Goal: Task Accomplishment & Management: Manage account settings

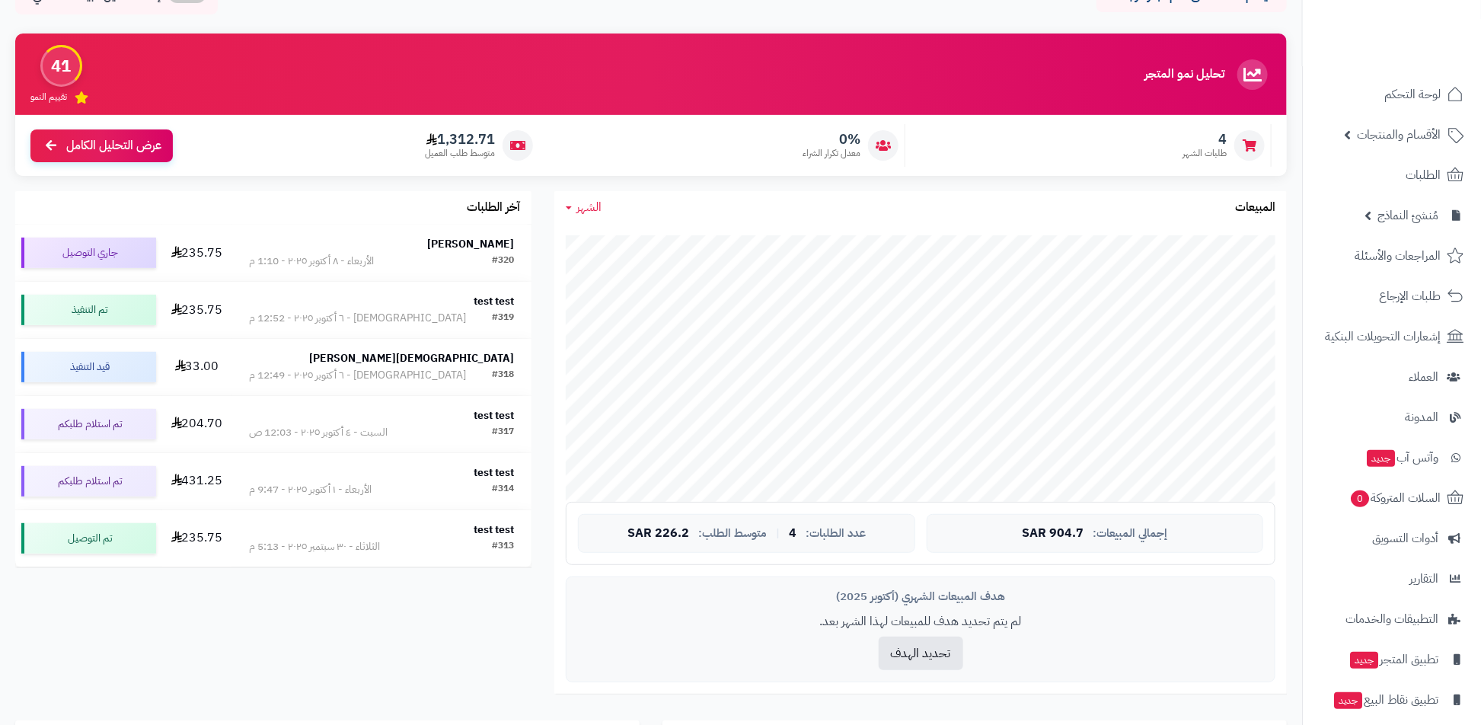
scroll to position [98, 0]
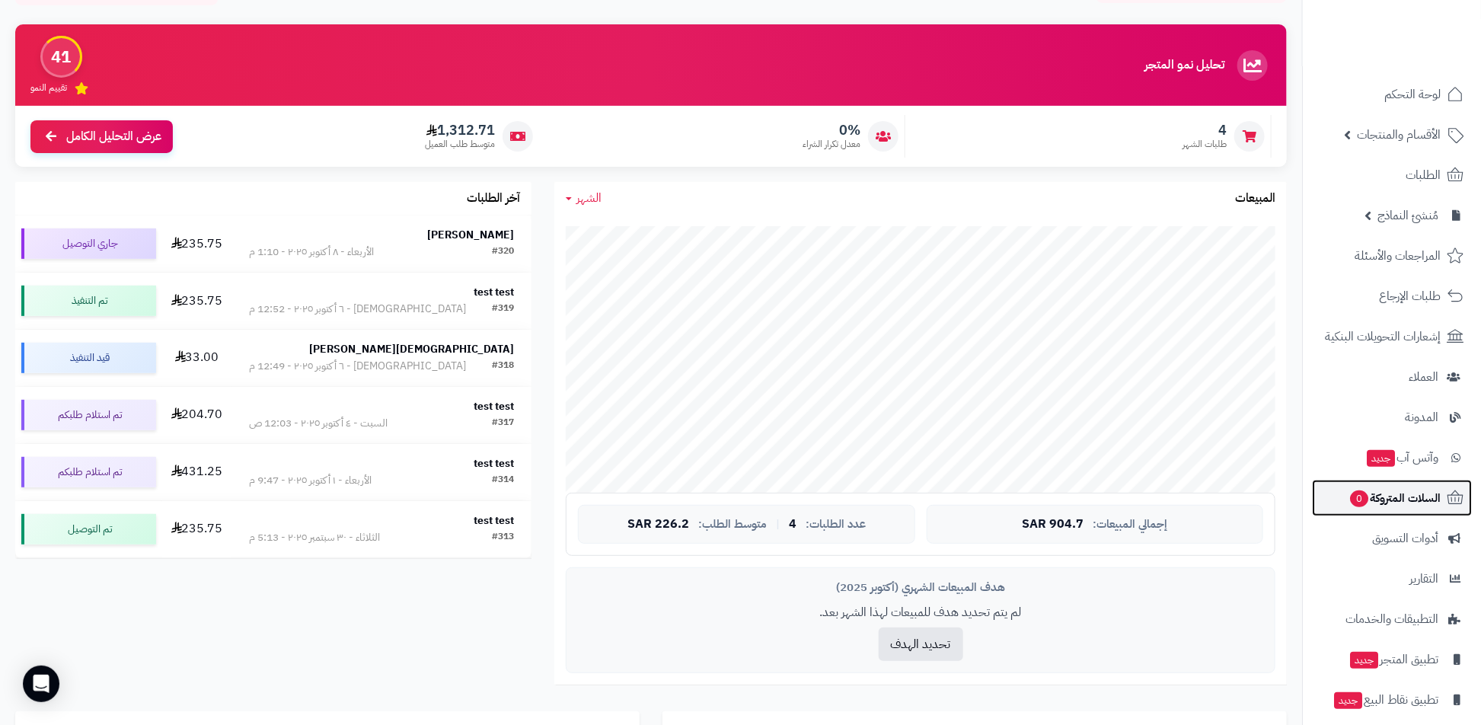
click at [1416, 509] on link "السلات المتروكة 0" at bounding box center [1392, 498] width 160 height 37
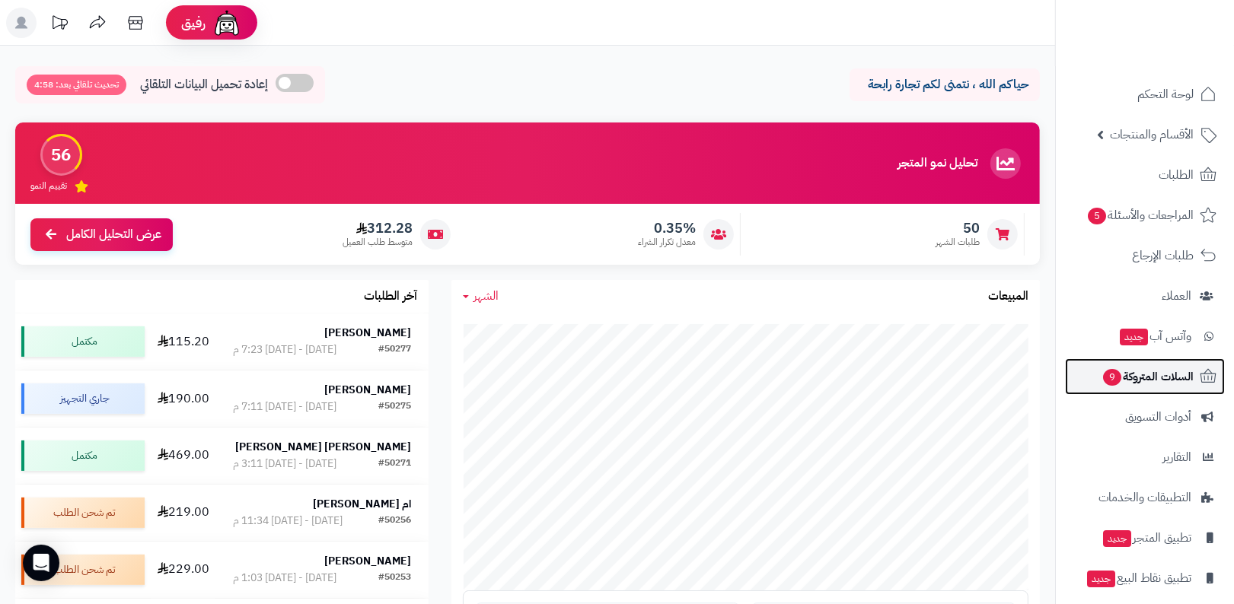
click at [1157, 386] on span "السلات المتروكة 9" at bounding box center [1148, 376] width 92 height 21
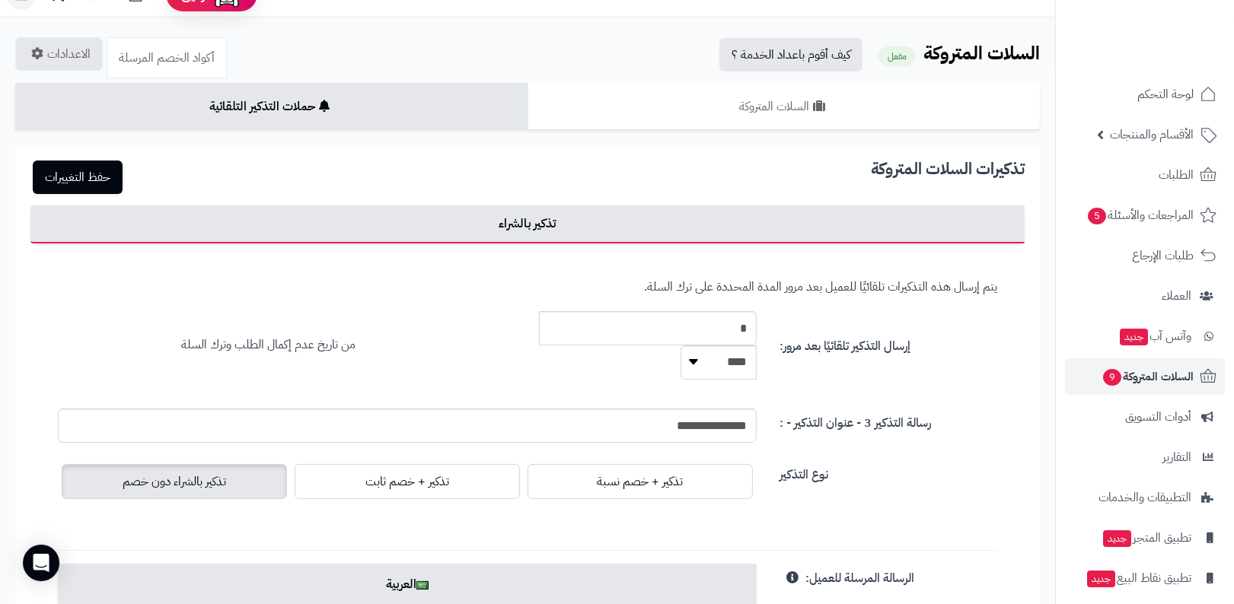
scroll to position [51, 0]
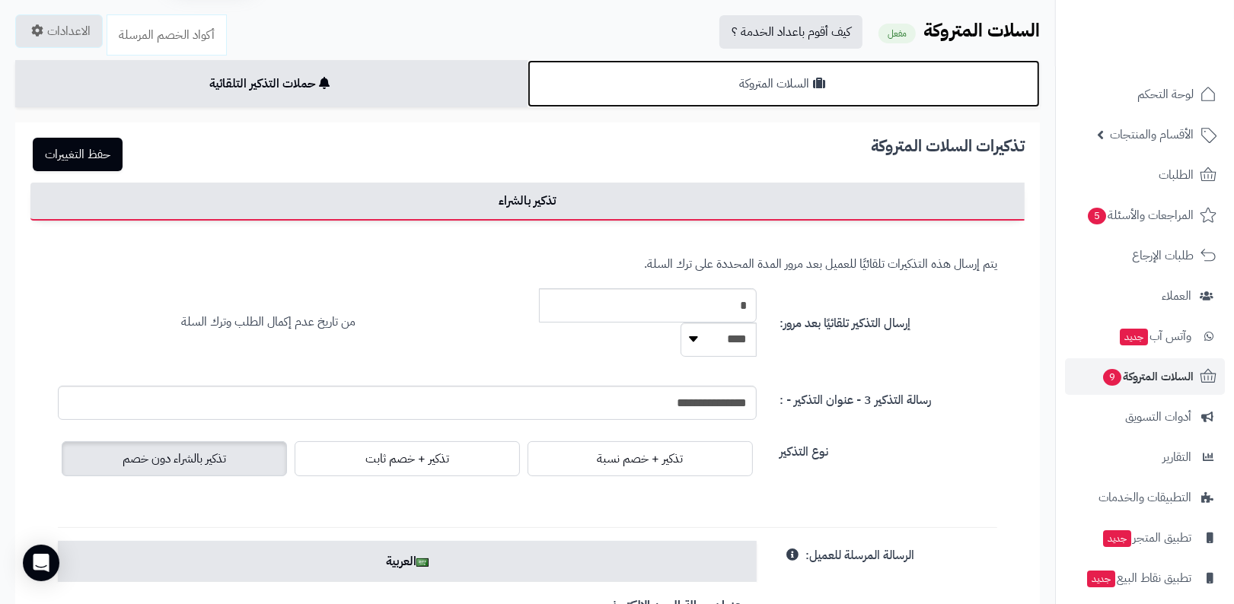
click at [938, 83] on link "السلات المتروكة" at bounding box center [784, 83] width 512 height 47
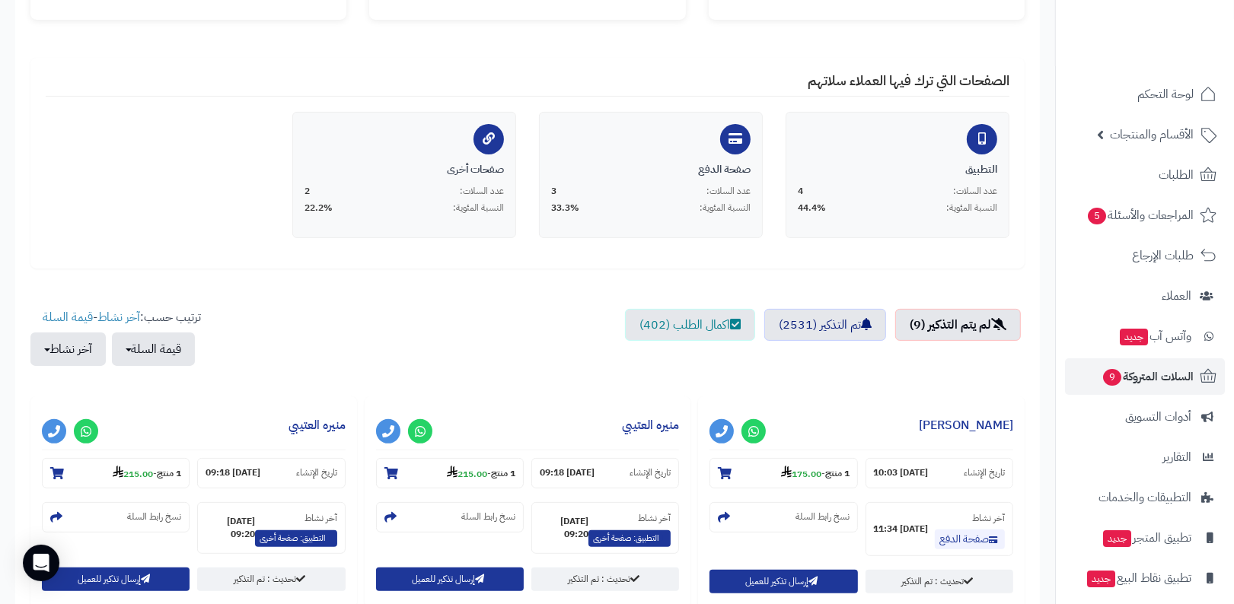
scroll to position [276, 0]
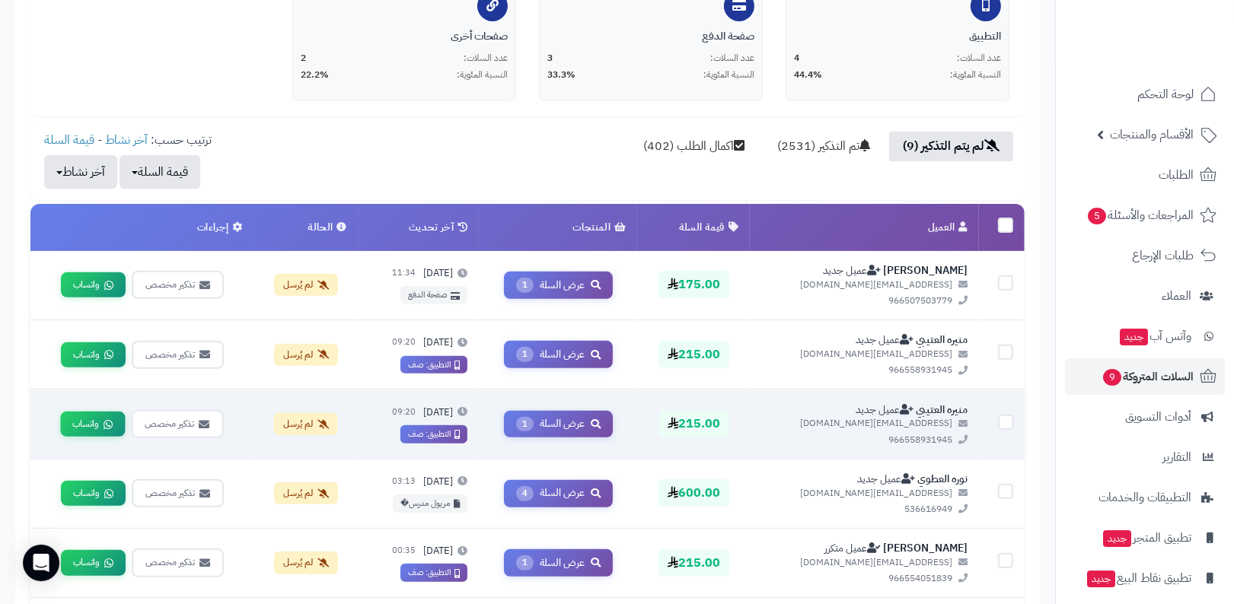
scroll to position [368, 0]
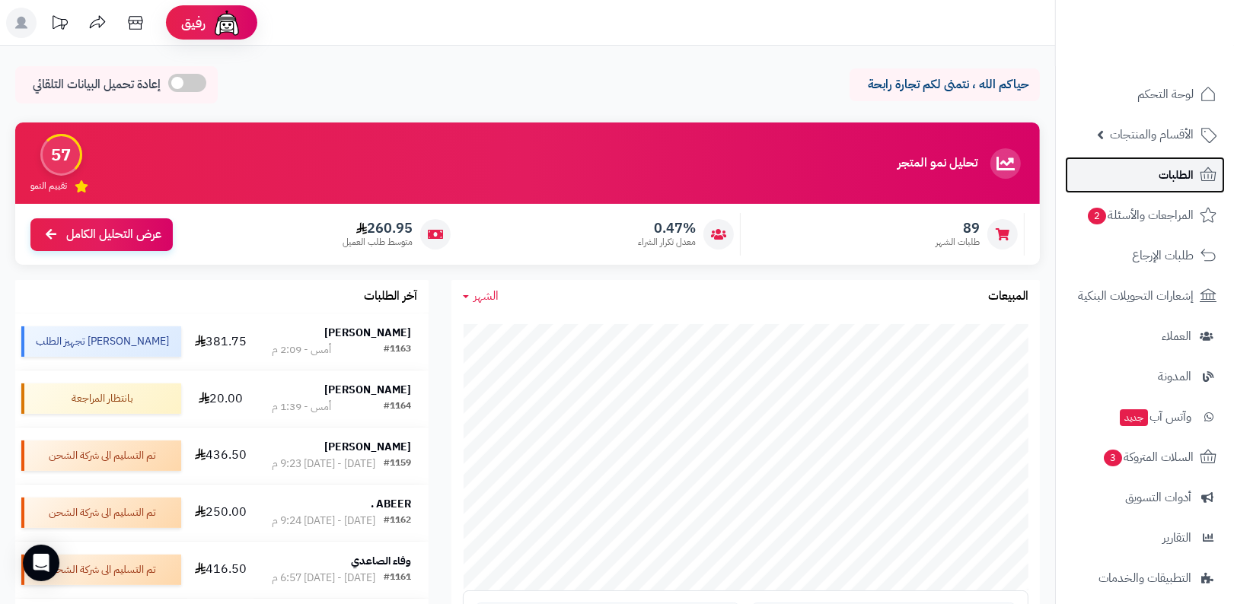
click at [1162, 167] on span "الطلبات" at bounding box center [1176, 174] width 35 height 21
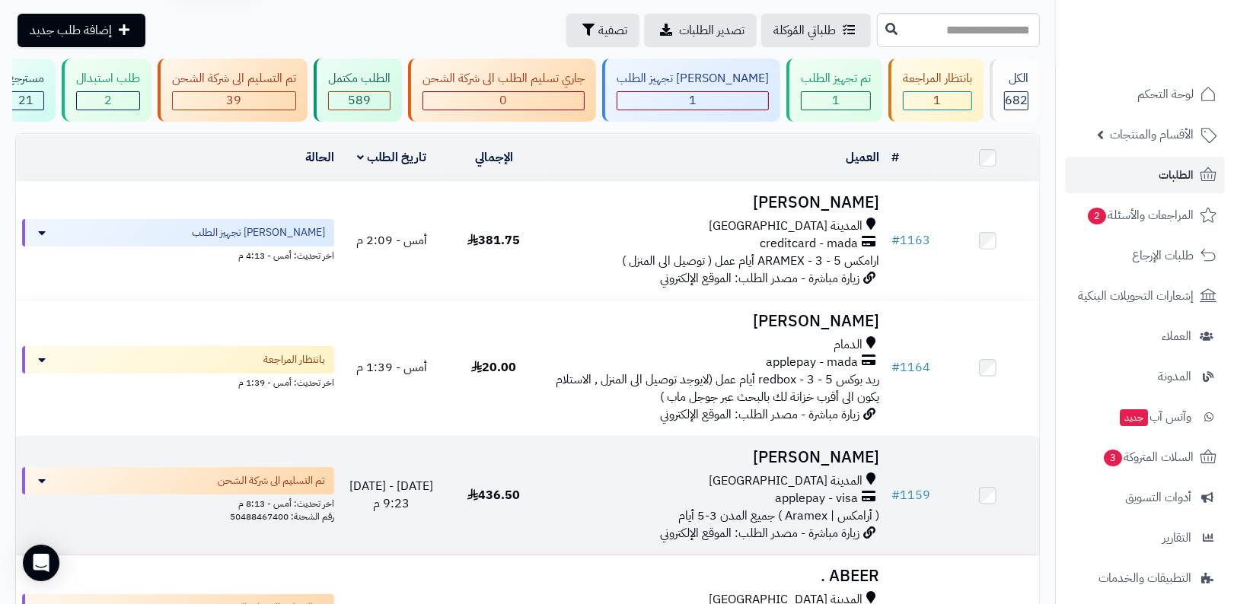
scroll to position [136, 0]
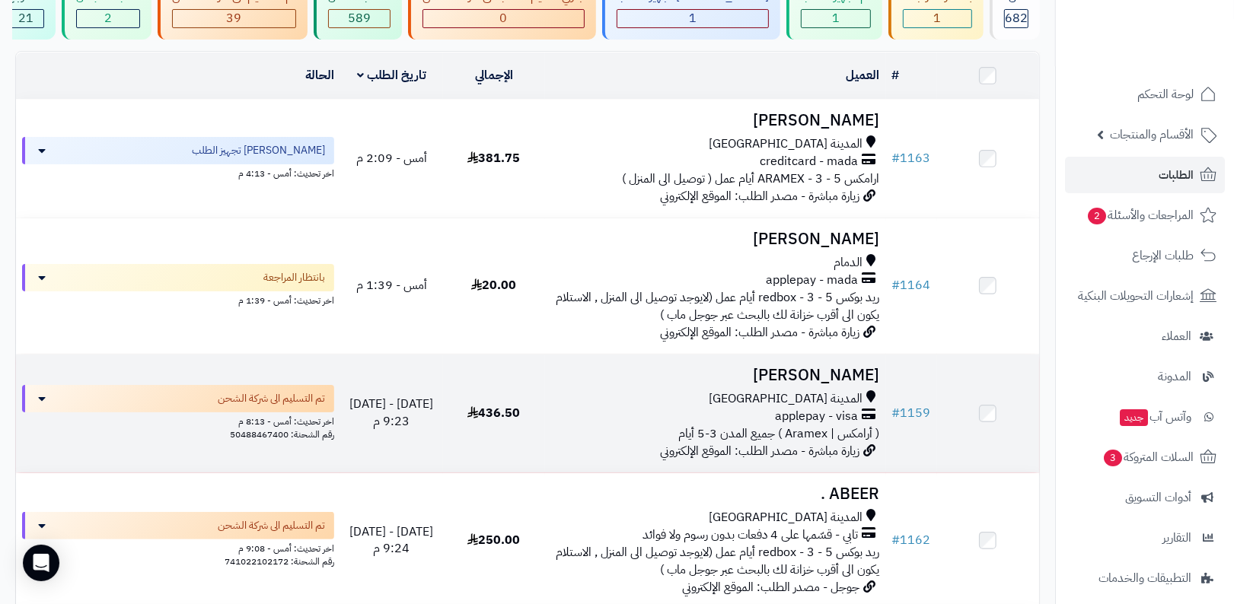
click at [826, 435] on span "( أرامكس | Aramex ) جميع المدن 3-5 أيام" at bounding box center [779, 434] width 201 height 18
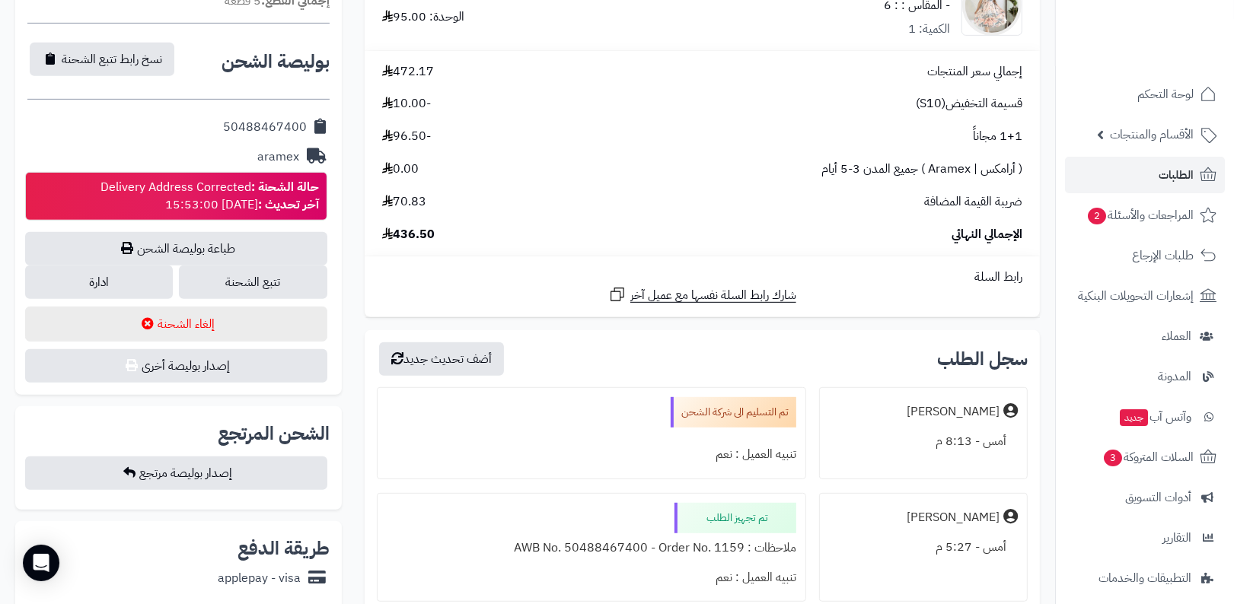
scroll to position [645, 0]
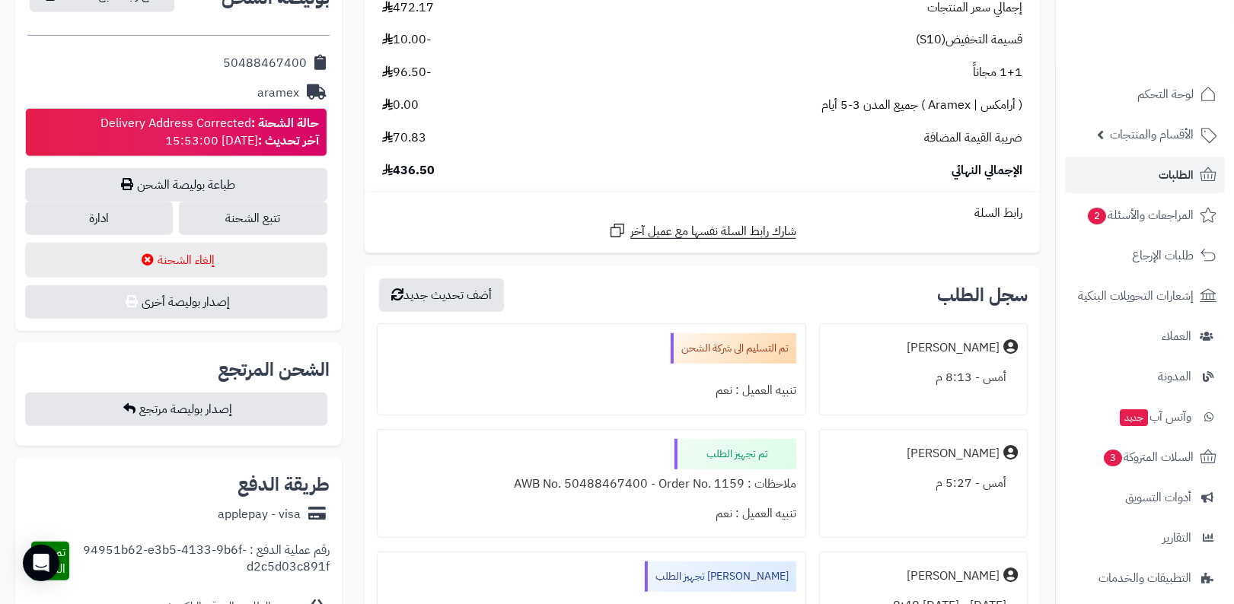
click at [225, 121] on div "حالة الشحنة : Delivery Address Corrected آخر تحديث : 2025-10-13 15:53:00" at bounding box center [209, 132] width 218 height 35
click at [155, 134] on div "حالة الشحنة : Delivery Address Corrected آخر تحديث : 2025-10-13 15:53:00" at bounding box center [209, 132] width 218 height 35
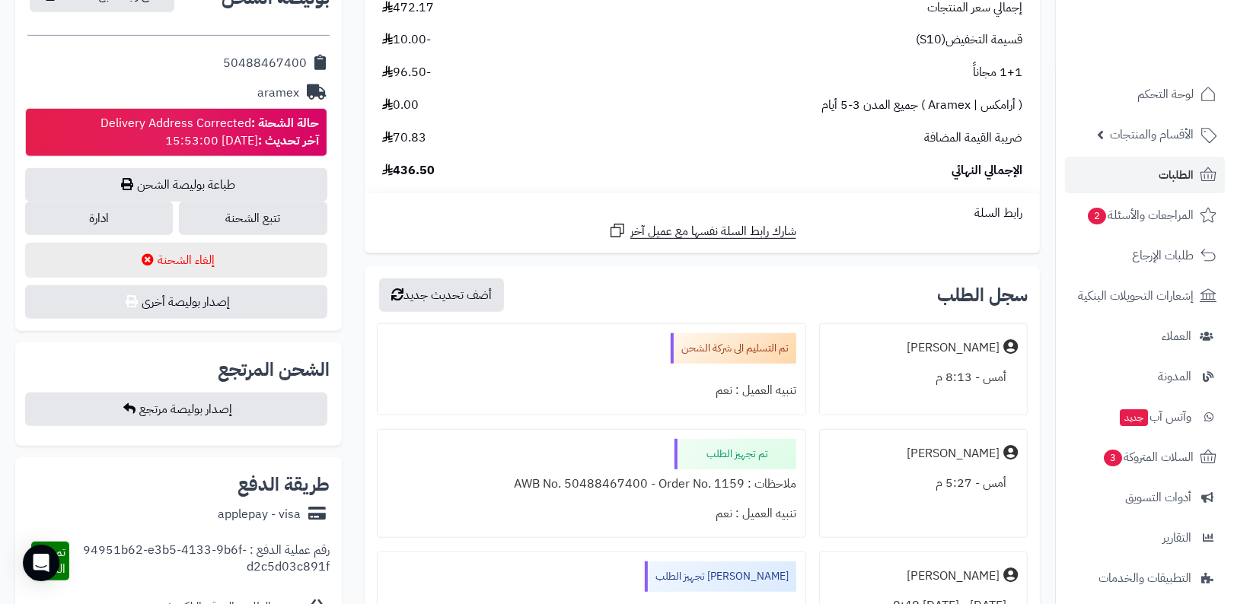
click at [155, 134] on div "حالة الشحنة : Delivery Address Corrected آخر تحديث : 2025-10-13 15:53:00" at bounding box center [209, 132] width 218 height 35
click at [204, 125] on div "حالة الشحنة : Delivery Address Corrected آخر تحديث : 2025-10-13 15:53:00" at bounding box center [209, 132] width 218 height 35
click at [248, 132] on div "حالة الشحنة : Delivery Address Corrected آخر تحديث : 2025-10-13 15:53:00" at bounding box center [209, 132] width 218 height 35
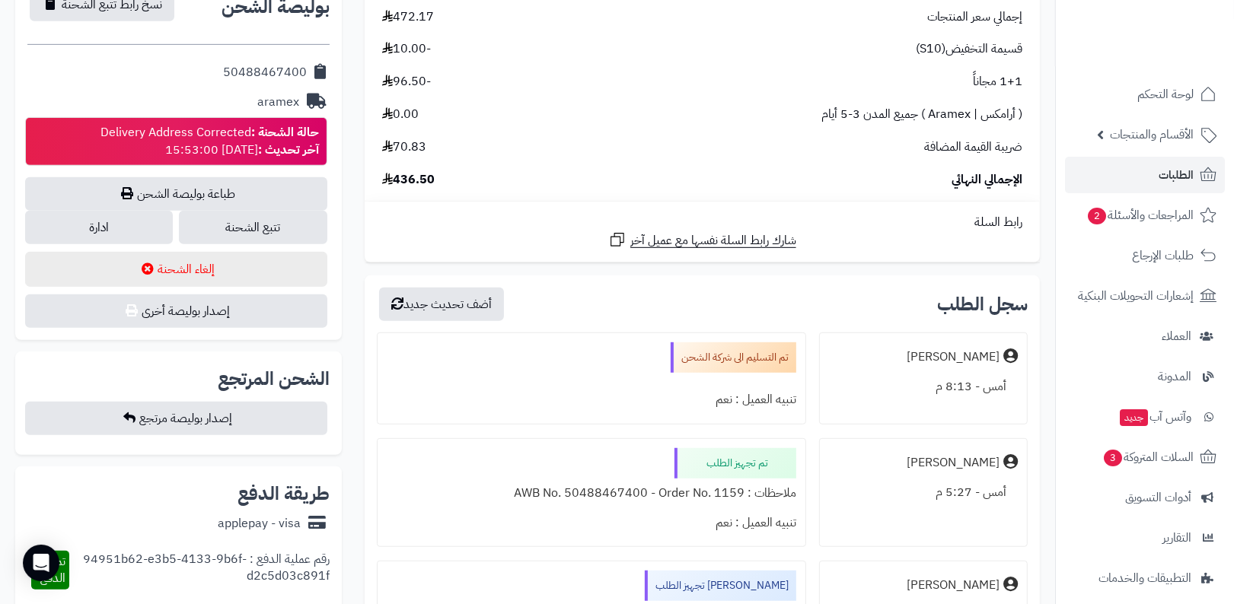
scroll to position [603, 0]
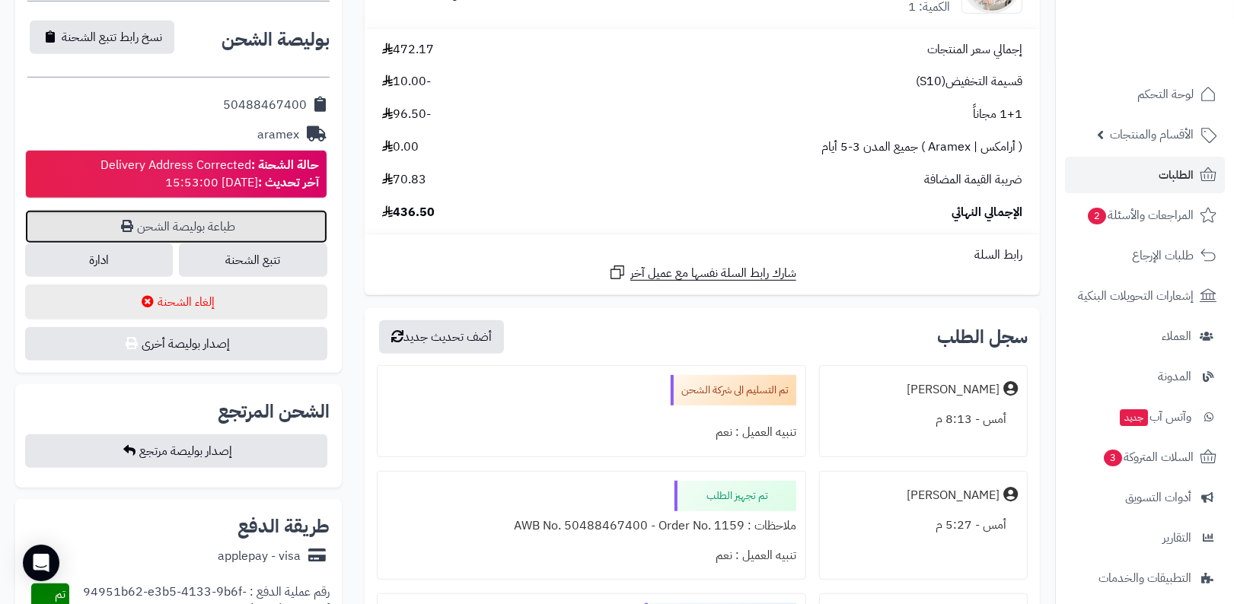
click at [238, 221] on link "طباعة بوليصة الشحن" at bounding box center [176, 226] width 302 height 33
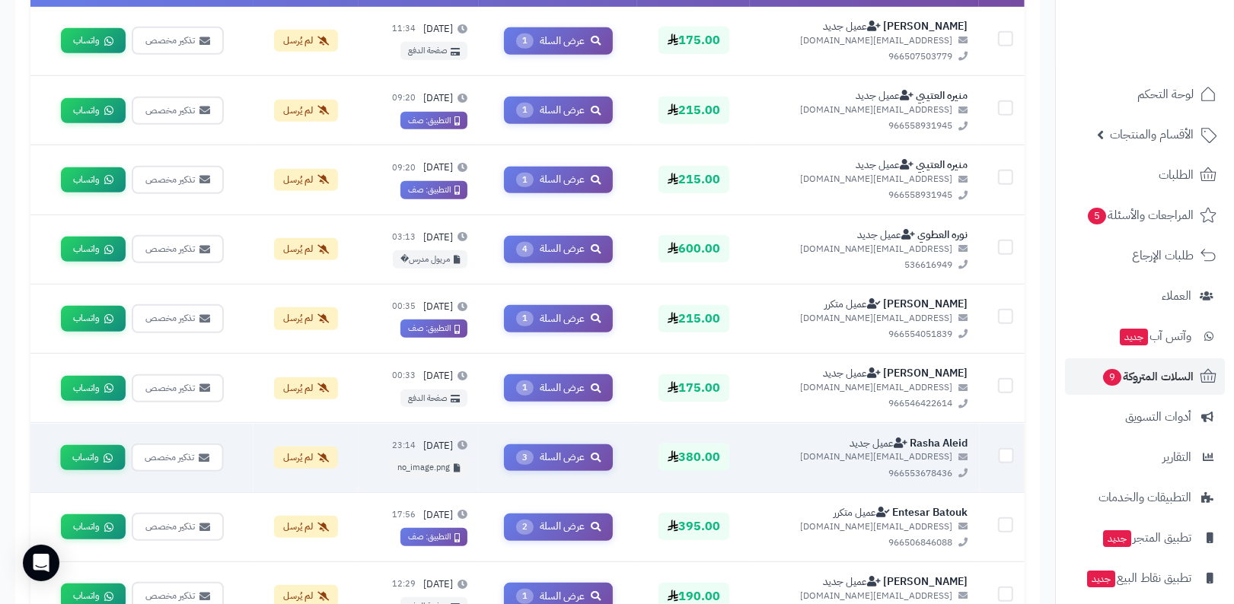
scroll to position [534, 0]
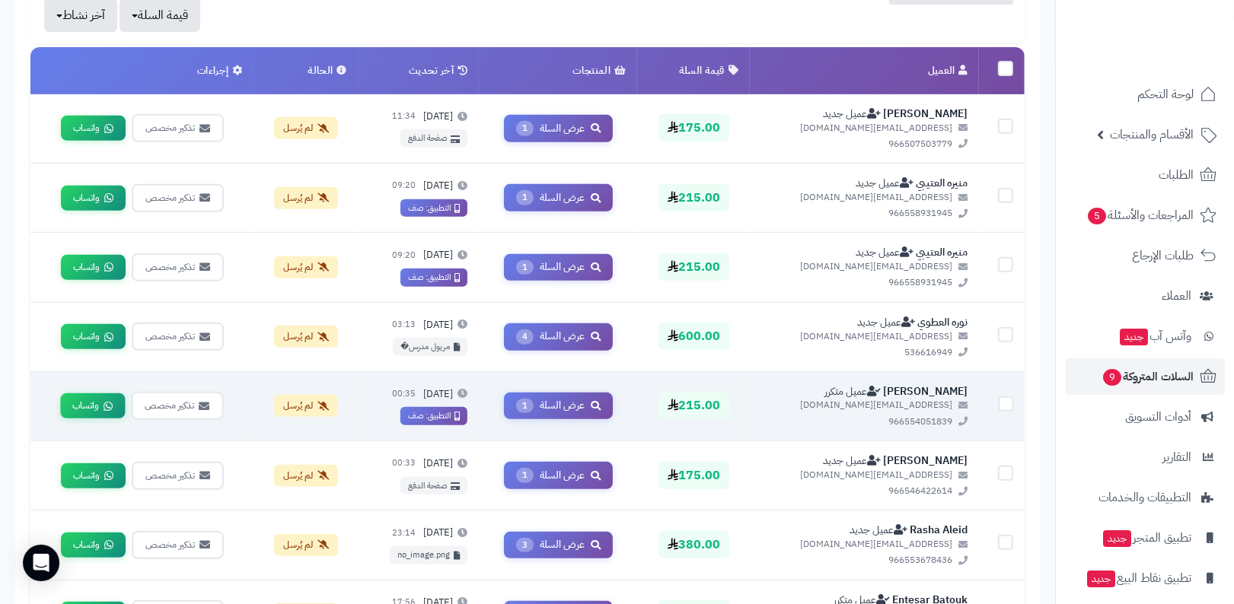
click at [830, 392] on span "عميل متكرر" at bounding box center [852, 392] width 56 height 16
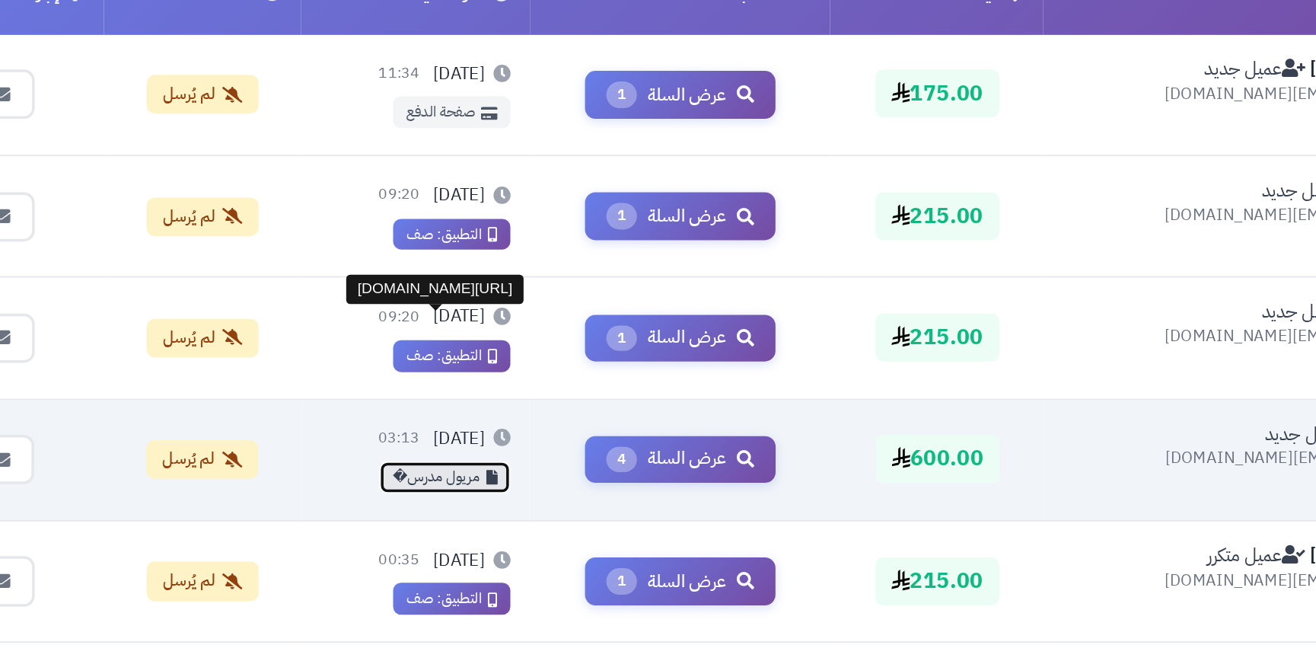
click at [486, 343] on link "مريول مدرس�" at bounding box center [467, 347] width 75 height 18
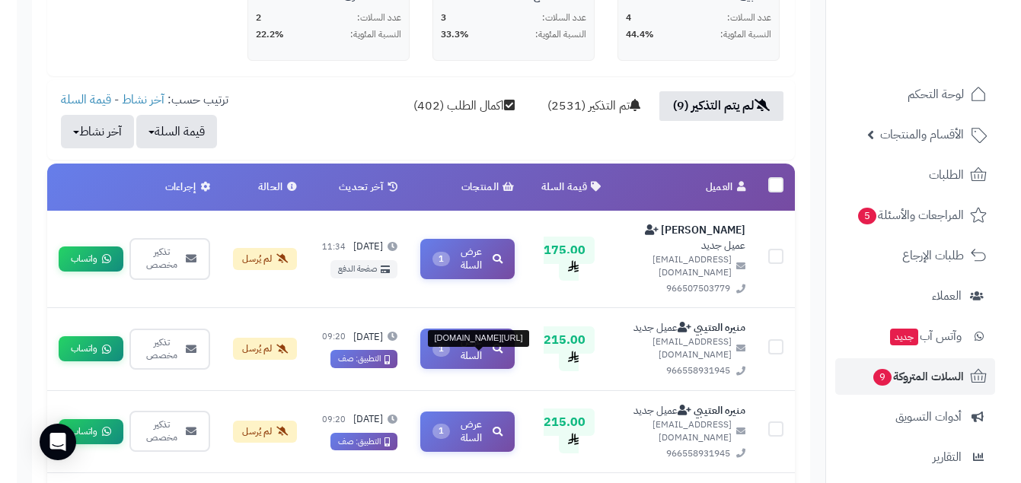
scroll to position [0, -15]
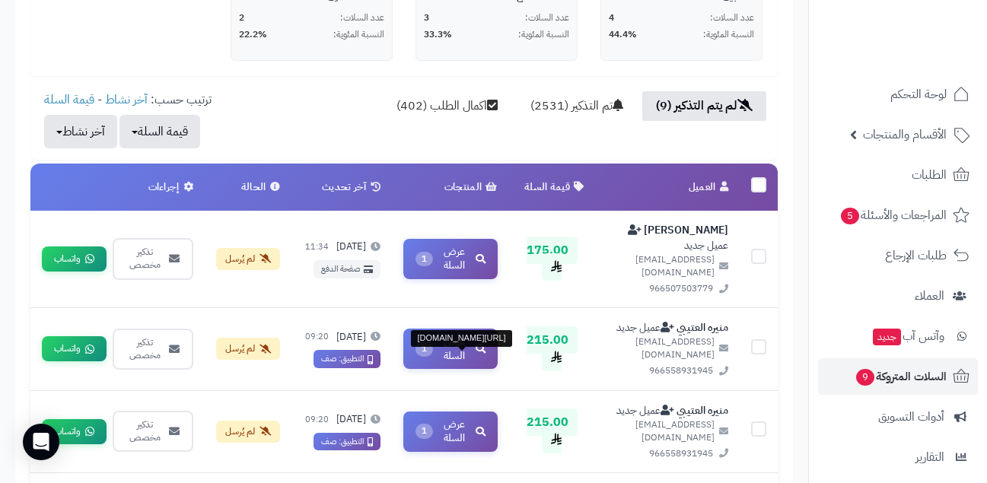
click at [359, 148] on div "لم يتم التذكير (9) تم التذكير (2531) اكمال الطلب (402) ترتيب حسب: آخر نشاط - قي…" at bounding box center [404, 119] width 748 height 57
click at [145, 183] on th "إجراءات" at bounding box center [117, 187] width 174 height 47
click at [90, 193] on th "إجراءات" at bounding box center [117, 187] width 174 height 47
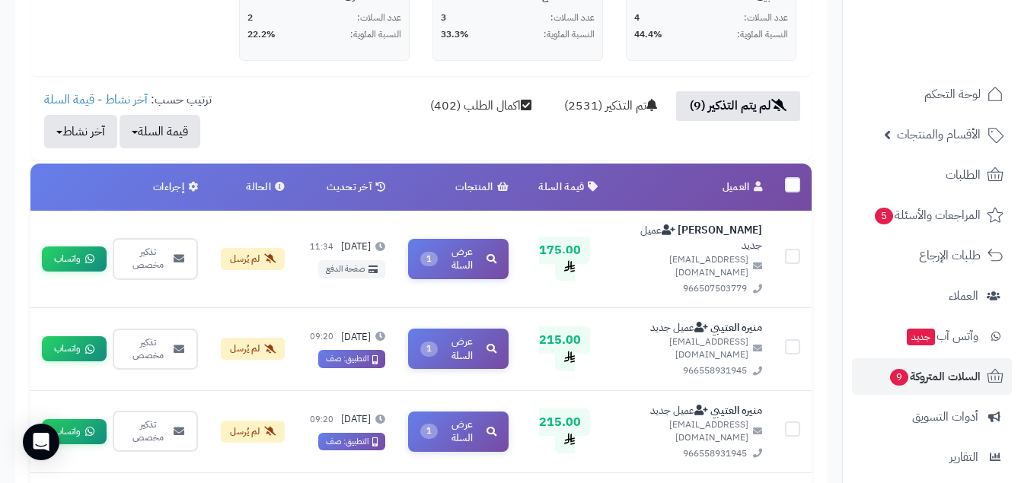
scroll to position [0, 0]
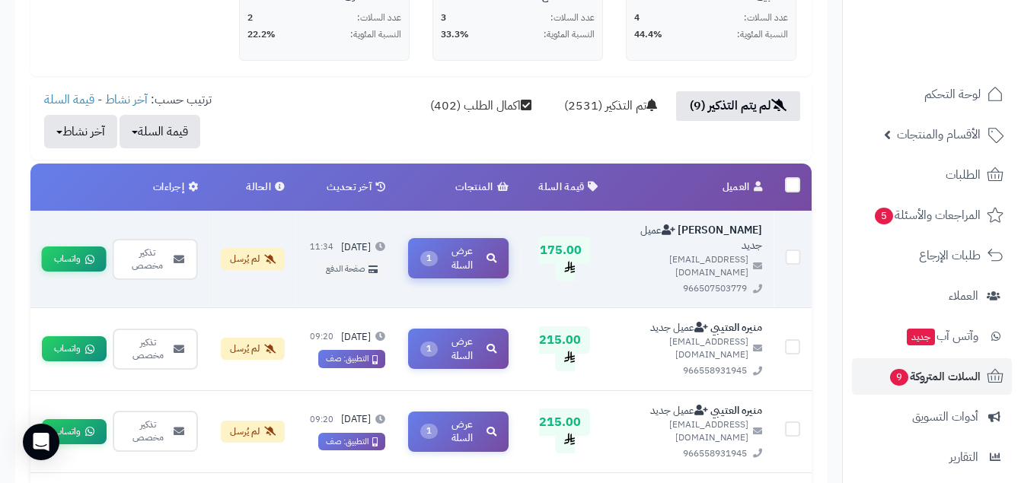
click at [430, 251] on button "عرض السلة 1" at bounding box center [458, 258] width 100 height 40
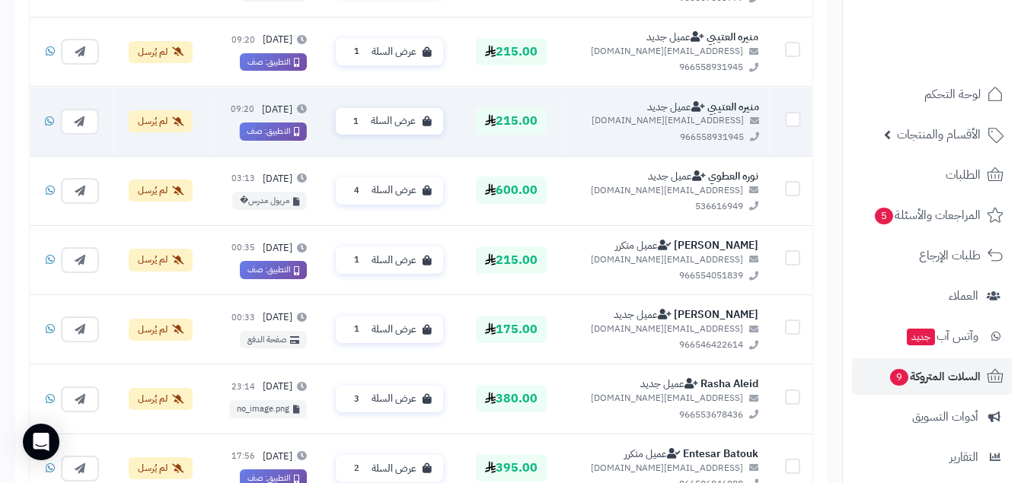
scroll to position [687, 0]
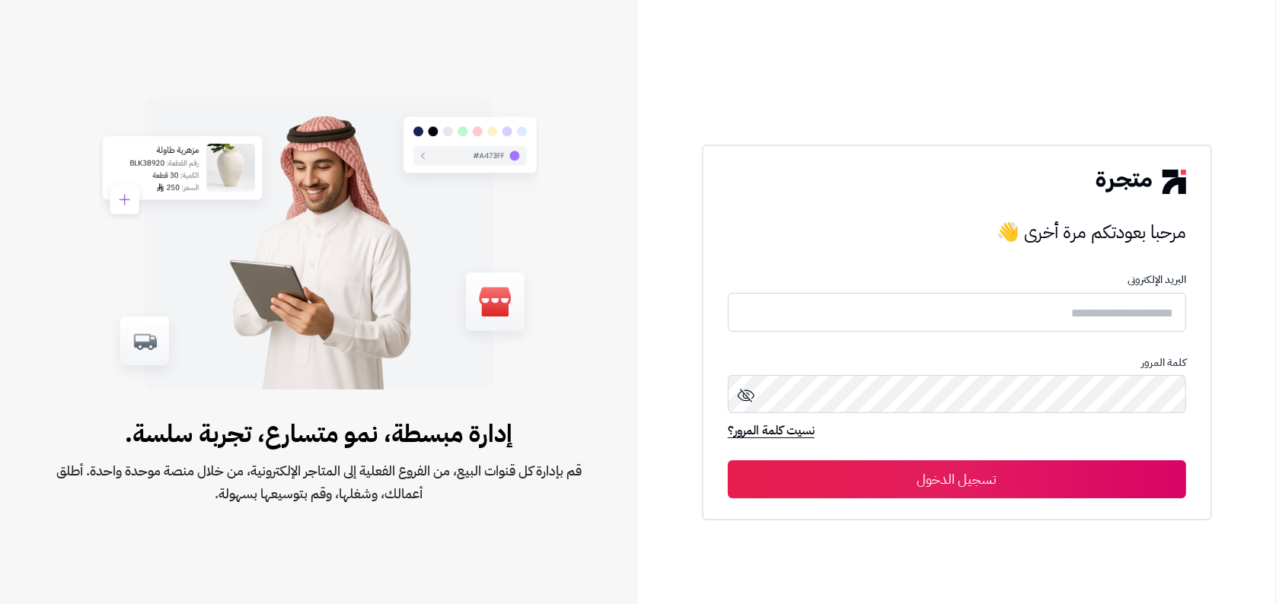
click at [1112, 476] on button "تسجيل الدخول" at bounding box center [957, 480] width 458 height 38
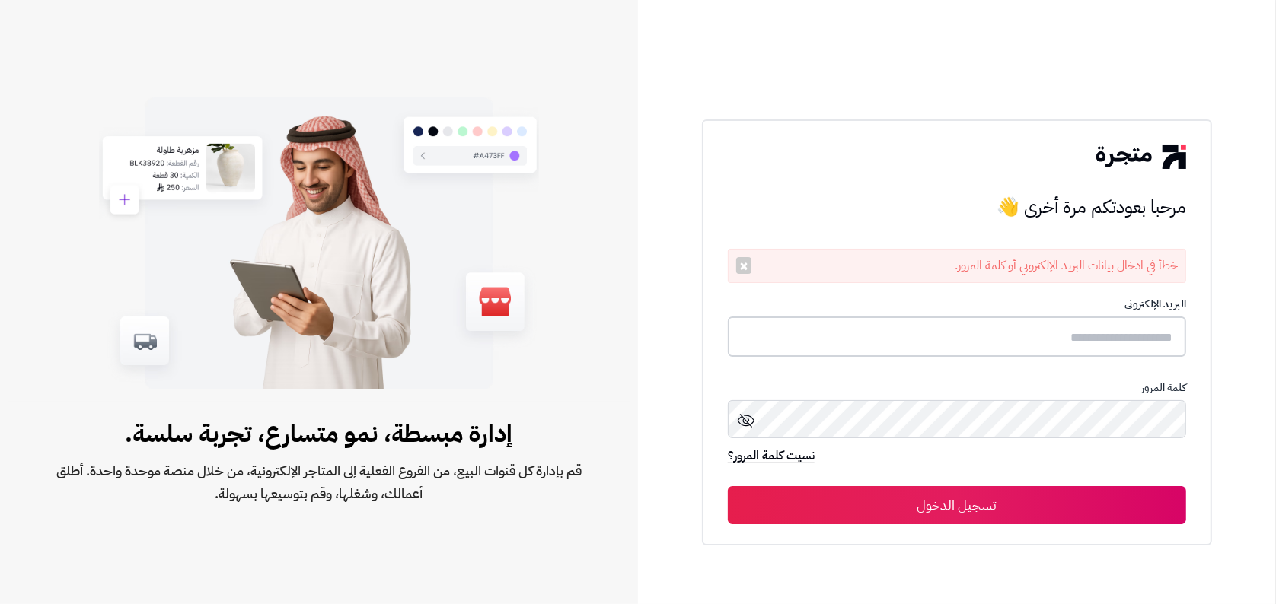
click at [1043, 348] on input "text" at bounding box center [957, 337] width 458 height 40
type input "**********"
click at [728, 486] on button "تسجيل الدخول" at bounding box center [957, 505] width 458 height 38
click at [929, 349] on input "**********" at bounding box center [957, 337] width 458 height 40
click at [728, 486] on button "تسجيل الدخول" at bounding box center [957, 505] width 458 height 38
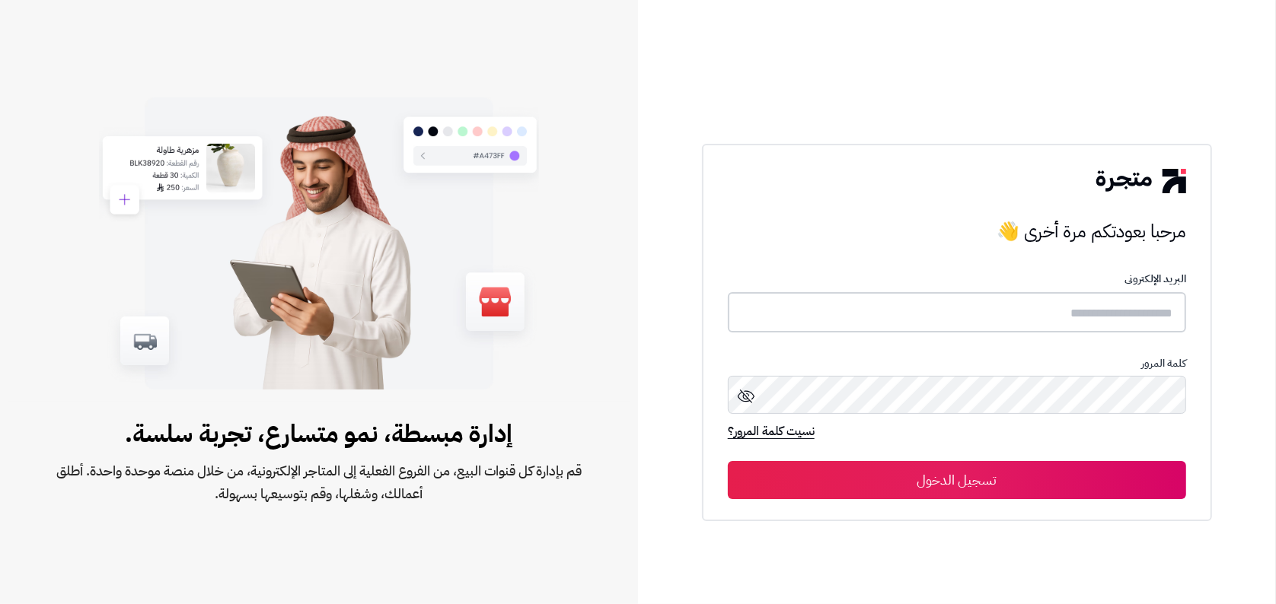
click at [904, 310] on input "text" at bounding box center [957, 312] width 458 height 40
type input "**********"
click at [728, 461] on button "تسجيل الدخول" at bounding box center [957, 480] width 458 height 38
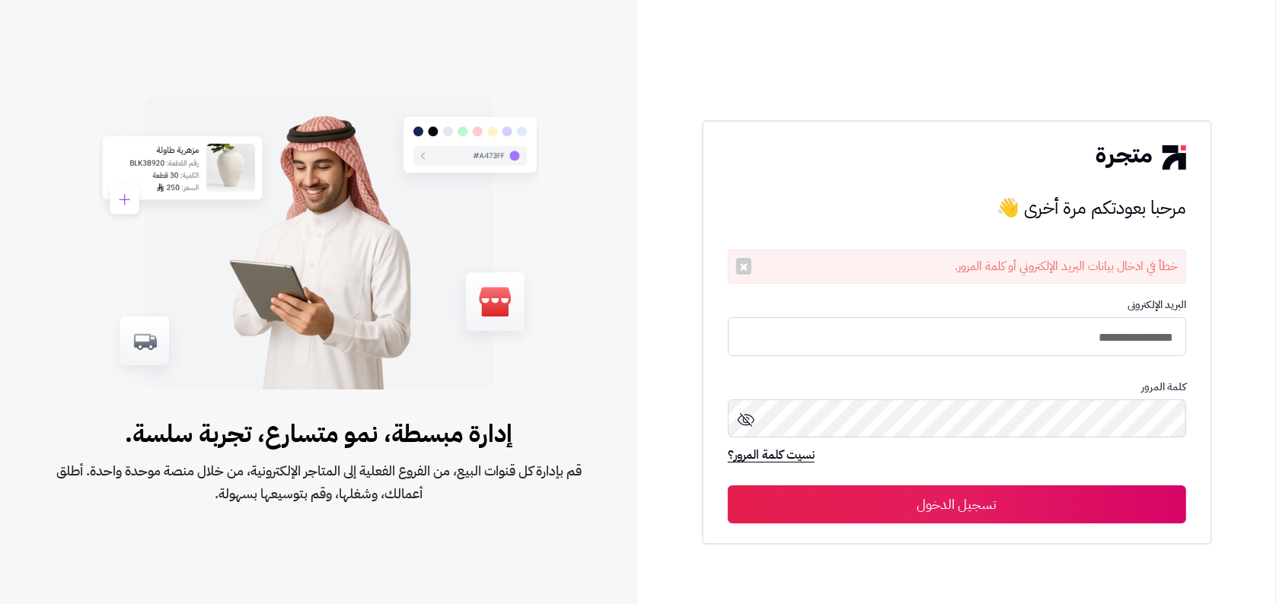
click at [770, 357] on form "**********" at bounding box center [957, 411] width 458 height 225
click at [821, 345] on input "**********" at bounding box center [957, 337] width 458 height 40
type input "**********"
click at [728, 486] on button "تسجيل الدخول" at bounding box center [957, 505] width 458 height 38
click at [979, 340] on input "**********" at bounding box center [957, 337] width 458 height 40
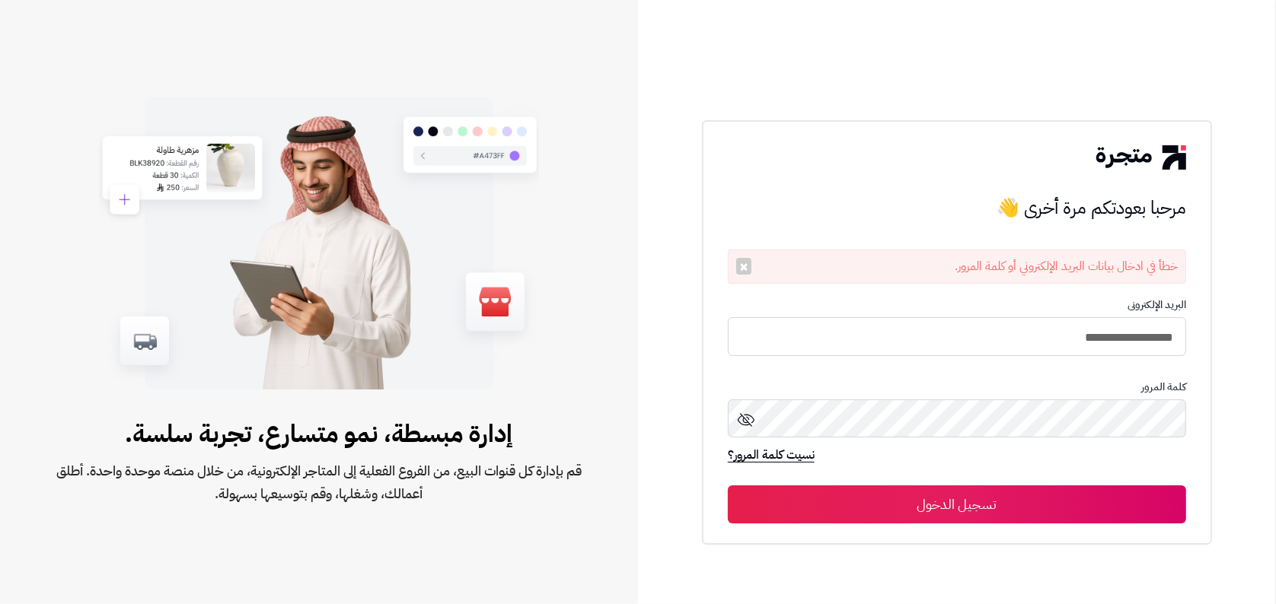
type input "**********"
click at [728, 486] on button "تسجيل الدخول" at bounding box center [957, 505] width 458 height 38
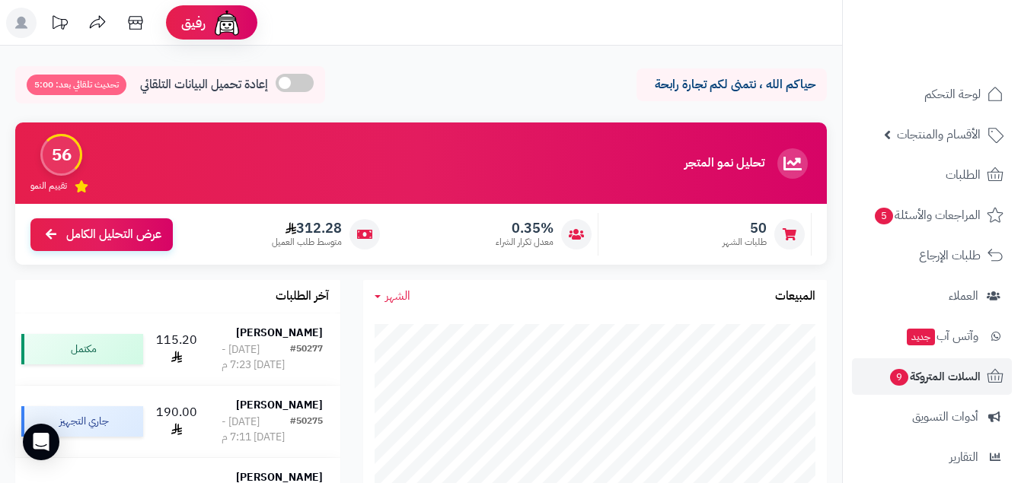
scroll to position [173, 0]
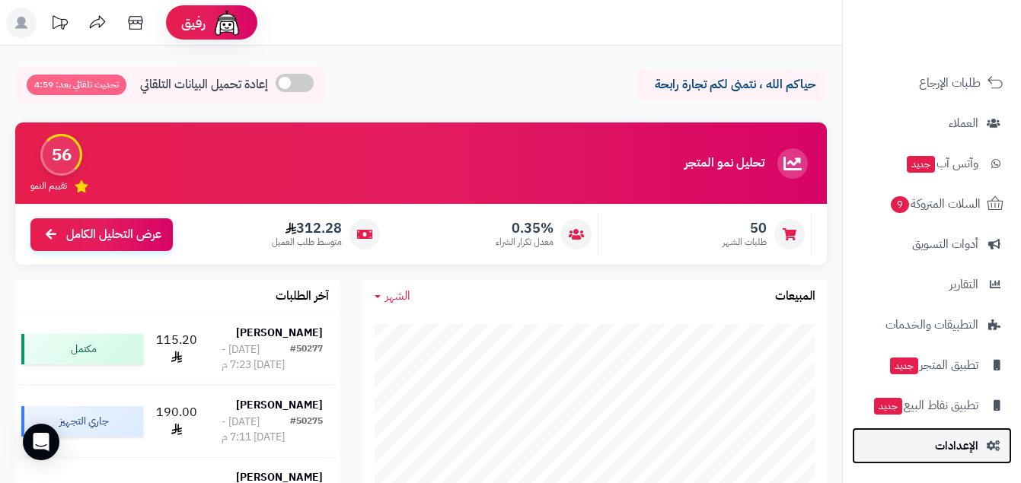
click at [949, 454] on span "الإعدادات" at bounding box center [956, 445] width 43 height 21
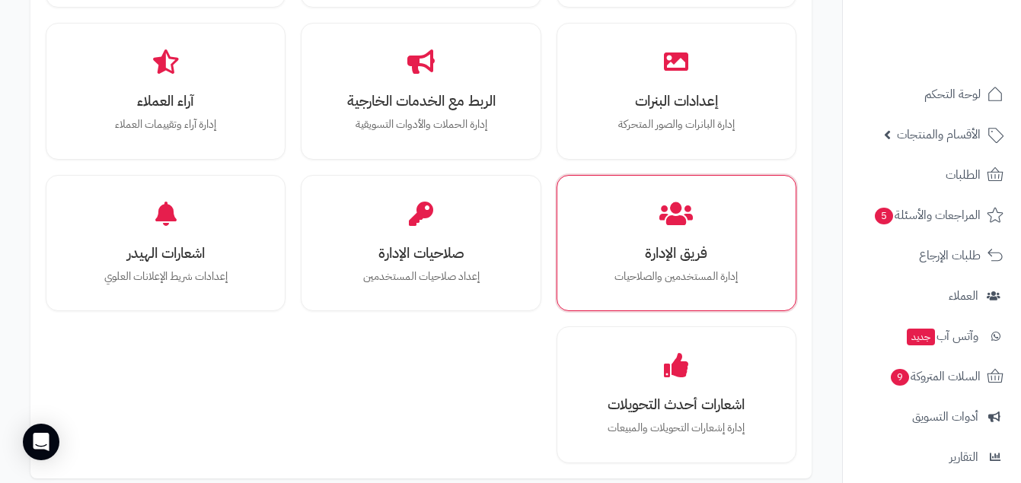
scroll to position [1762, 0]
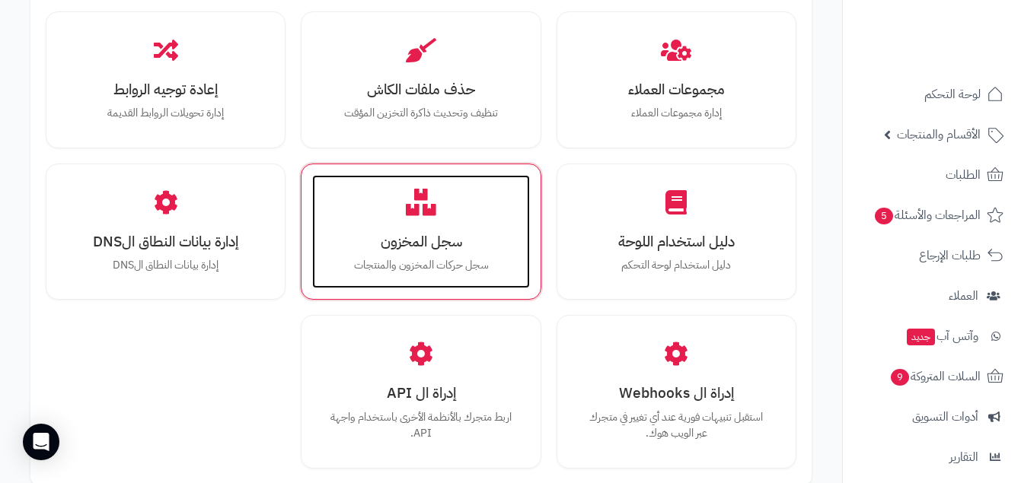
click at [465, 228] on div "سجل المخزون سجل حركات المخزون والمنتجات" at bounding box center [420, 232] width 217 height 114
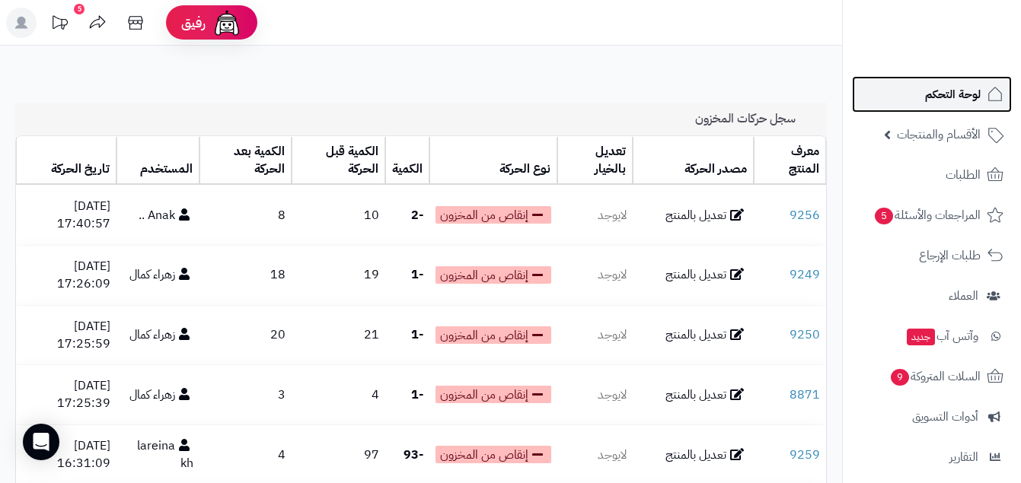
click at [932, 88] on span "لوحة التحكم" at bounding box center [953, 94] width 56 height 21
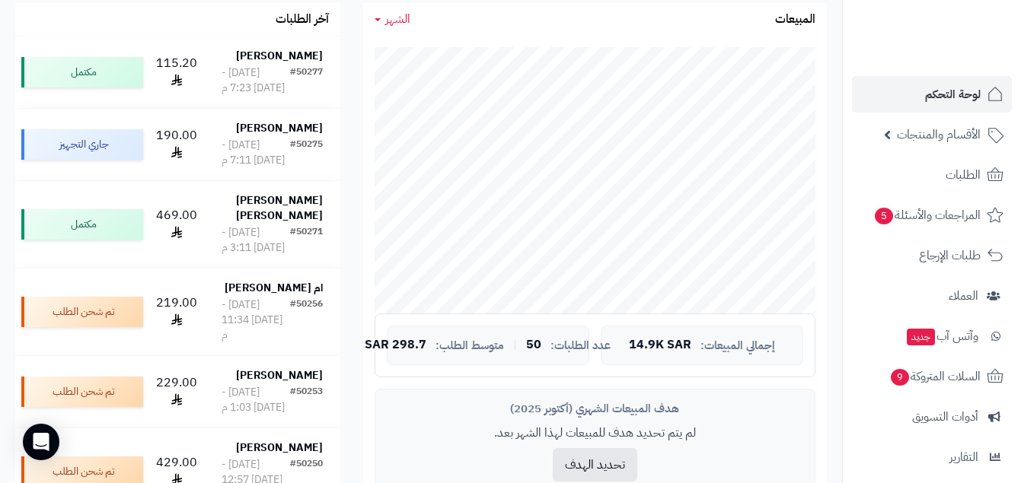
scroll to position [320, 0]
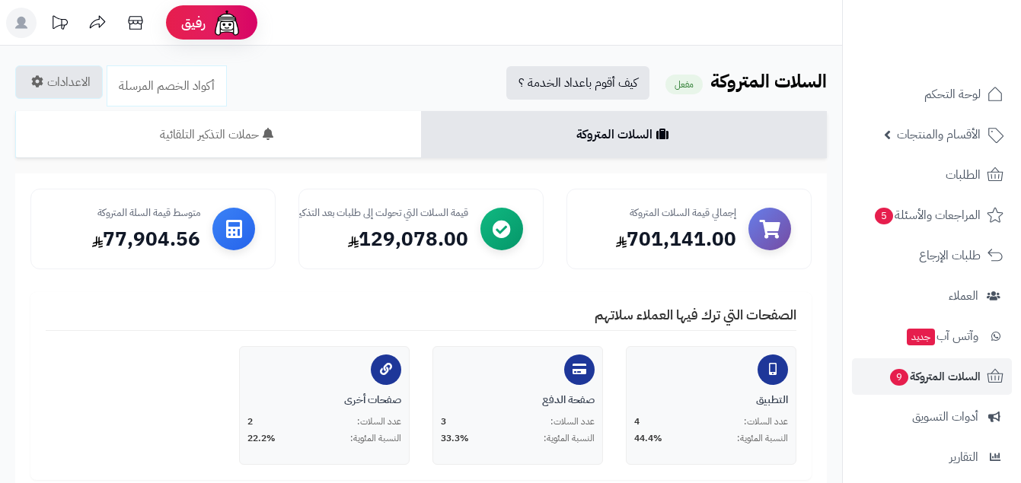
scroll to position [687, 0]
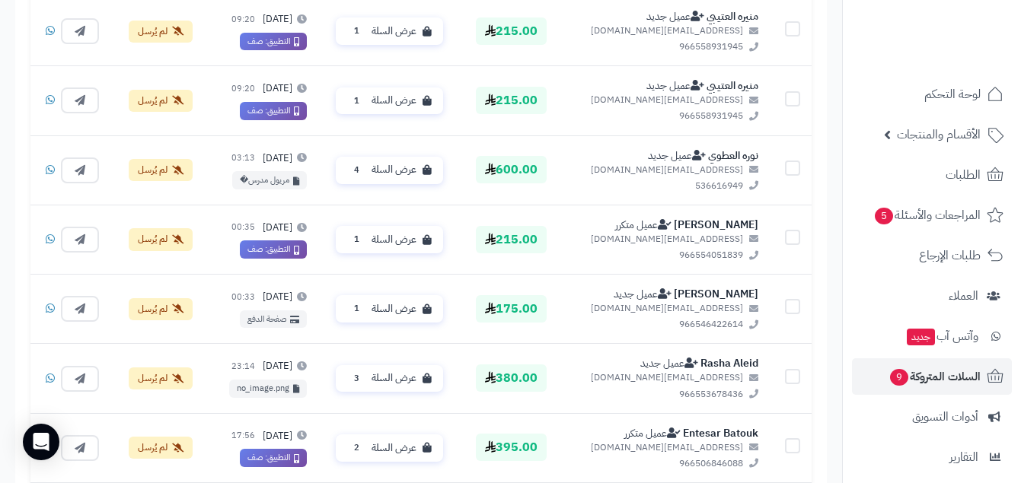
click at [948, 193] on ul "لوحة التحكم الأقسام والمنتجات المنتجات مخزون الخيارات الأقسام الماركات مواصفات …" at bounding box center [932, 356] width 178 height 561
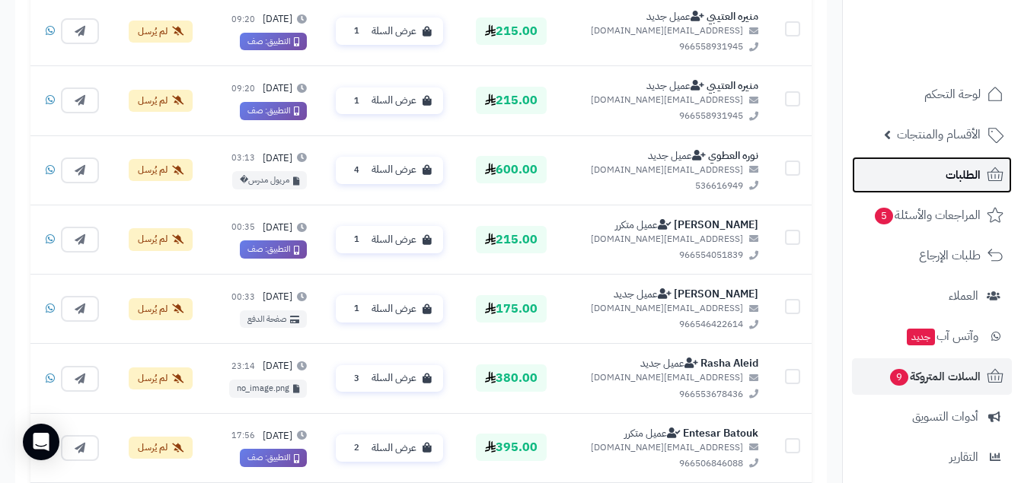
click at [898, 177] on link "الطلبات" at bounding box center [932, 175] width 160 height 37
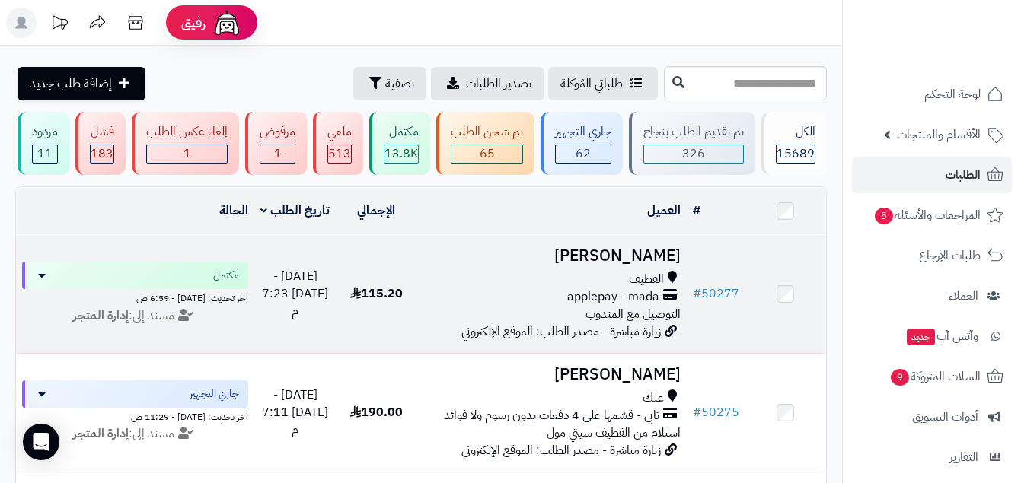
click at [653, 294] on span "applepay - mada" at bounding box center [613, 298] width 92 height 18
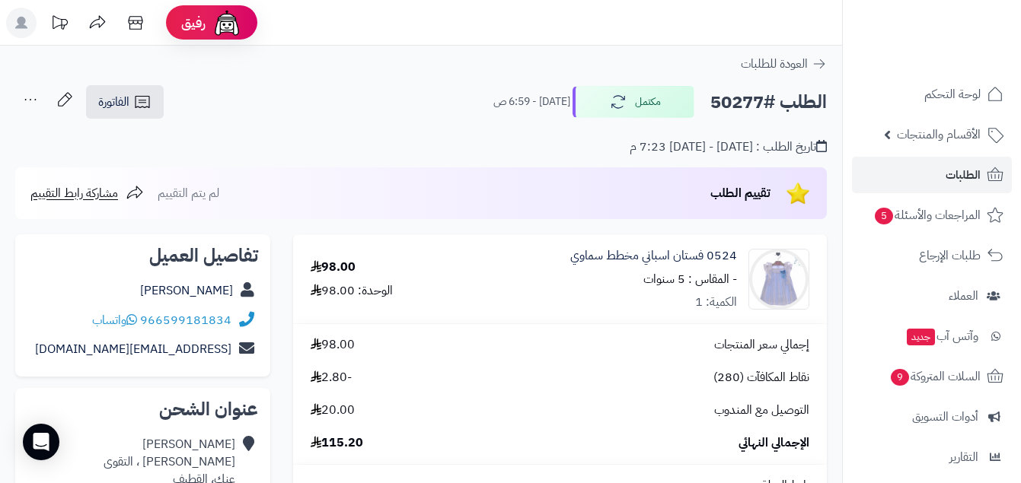
scroll to position [373, 0]
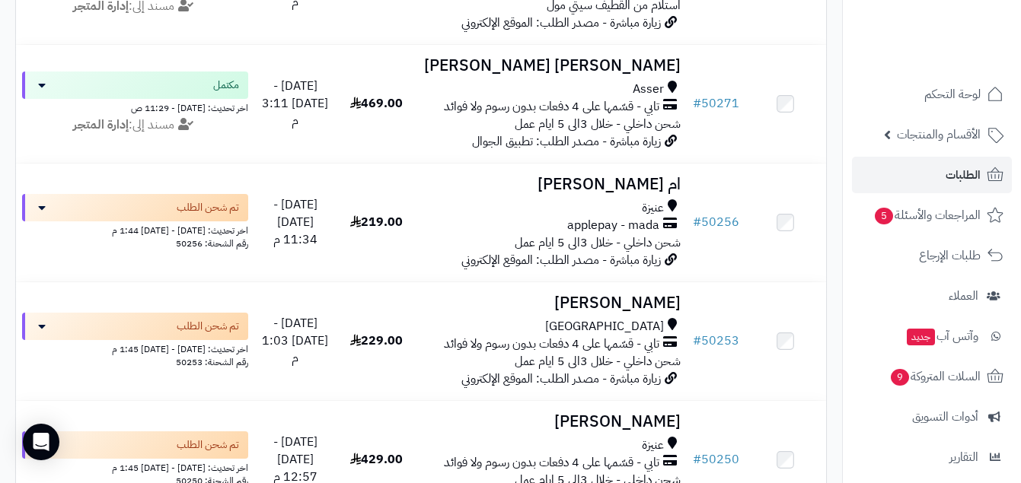
scroll to position [474, 0]
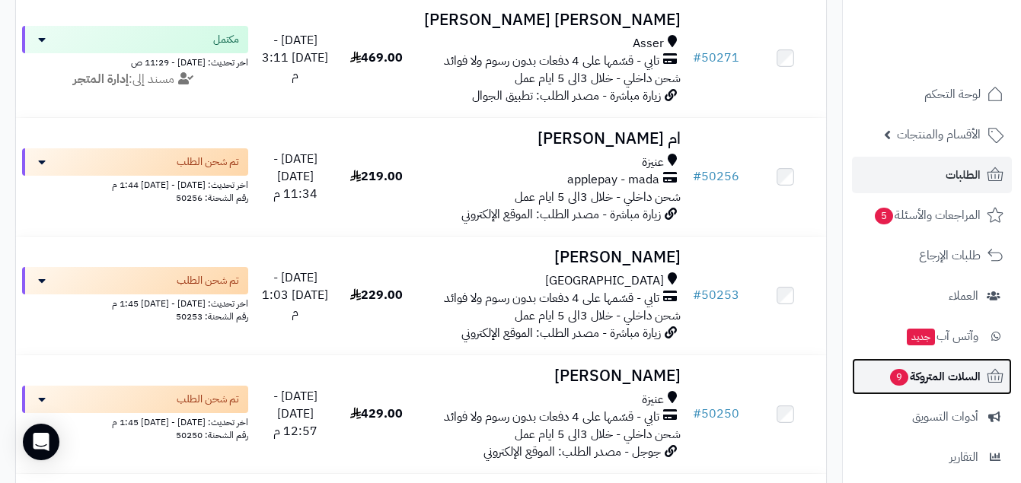
click at [893, 369] on span "9" at bounding box center [899, 377] width 18 height 17
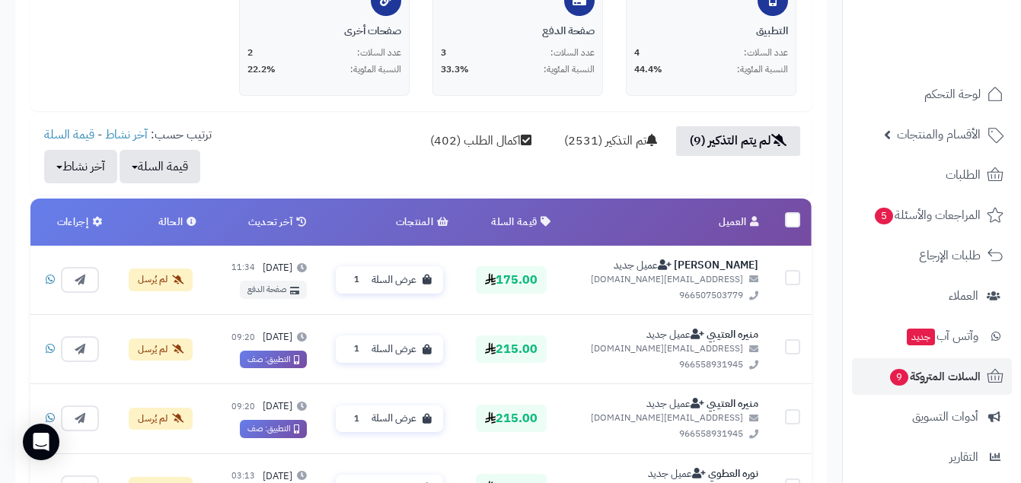
scroll to position [502, 0]
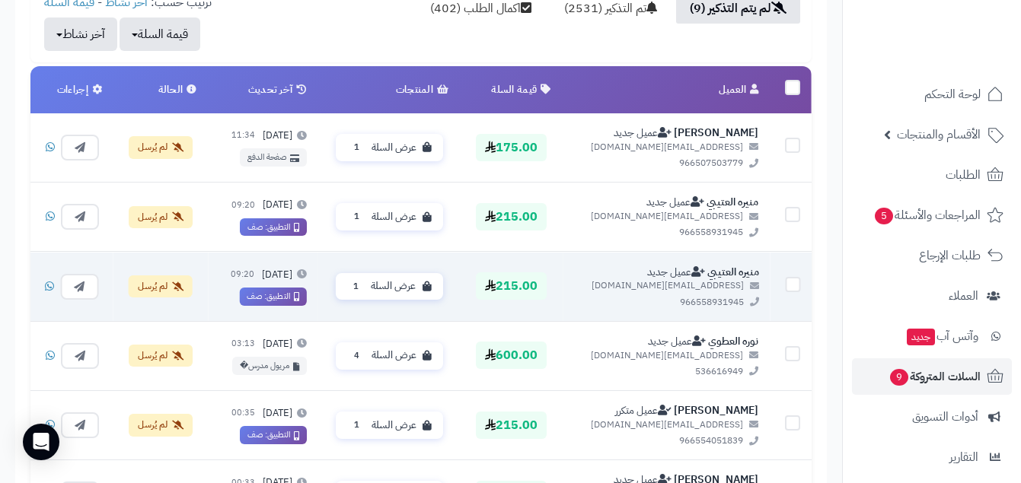
click at [158, 282] on span "لم يُرسل" at bounding box center [153, 286] width 30 height 13
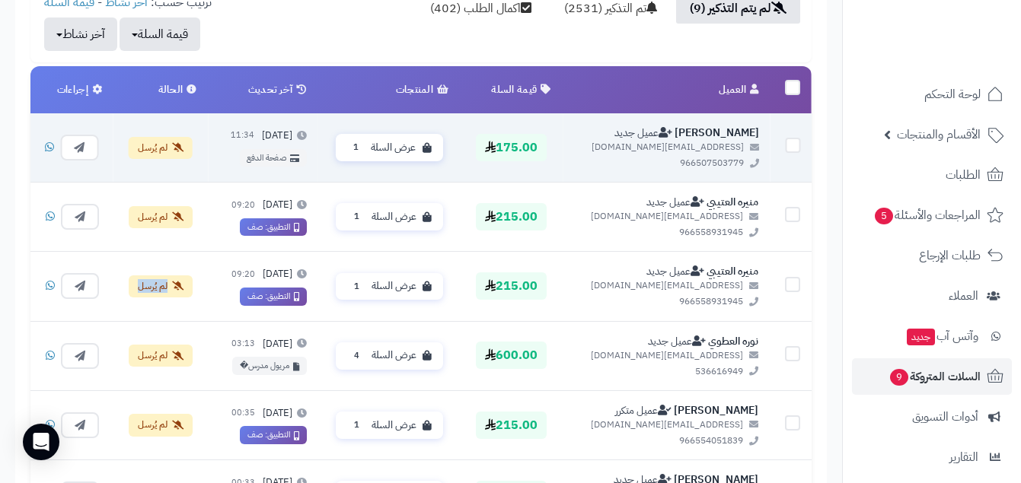
click at [154, 144] on span "لم يُرسل" at bounding box center [153, 147] width 30 height 13
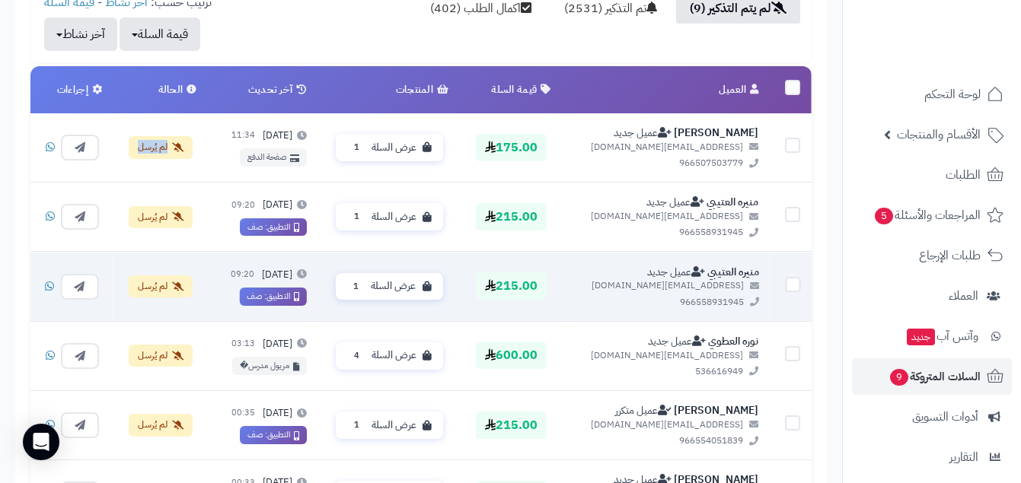
click at [146, 283] on span "لم يُرسل" at bounding box center [153, 286] width 30 height 13
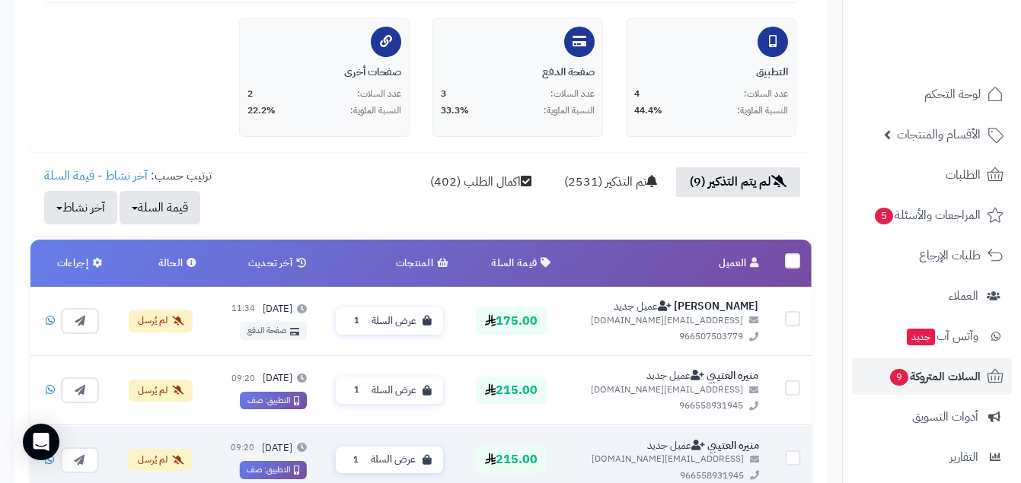
scroll to position [248, 0]
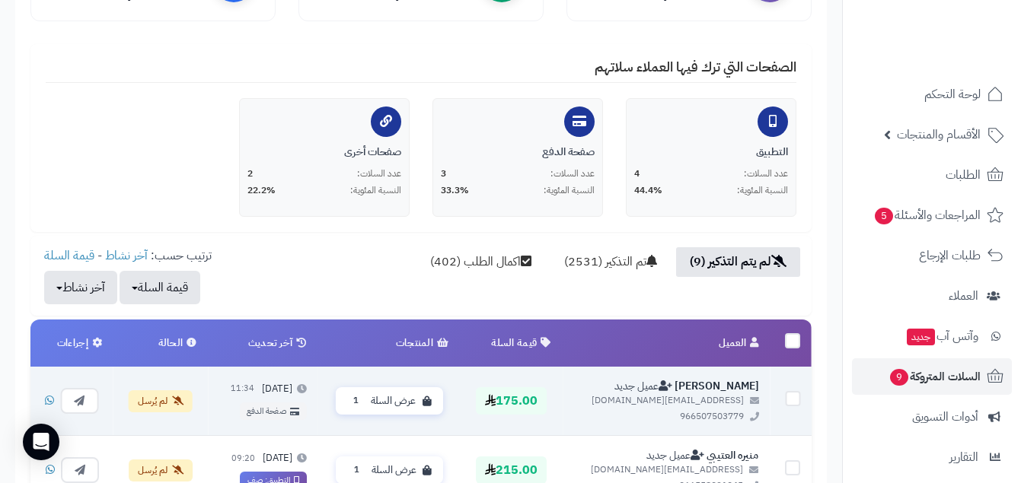
click at [150, 407] on span "لم يُرسل" at bounding box center [153, 400] width 30 height 13
click at [161, 406] on span "لم يُرسل" at bounding box center [153, 400] width 30 height 13
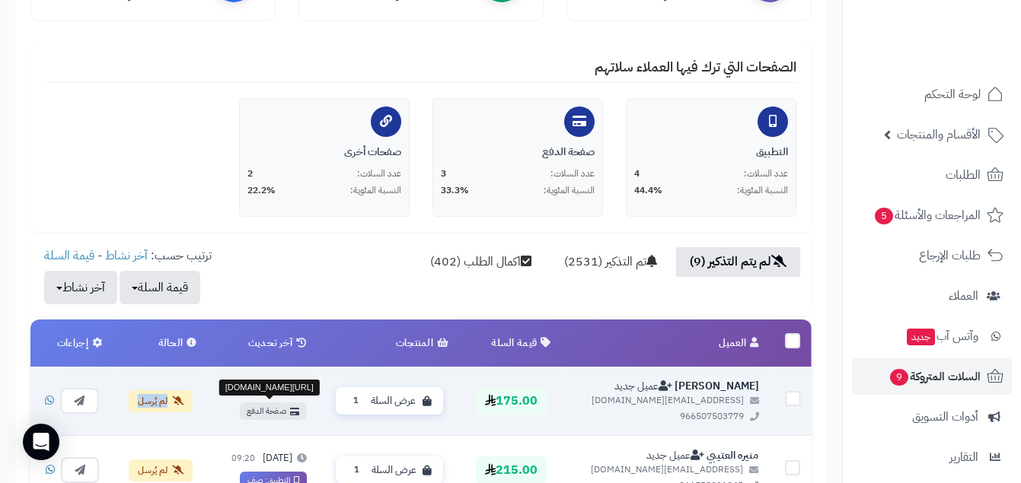
copy tr "لم يُرسل"
click at [152, 406] on span "لم يُرسل" at bounding box center [153, 400] width 30 height 13
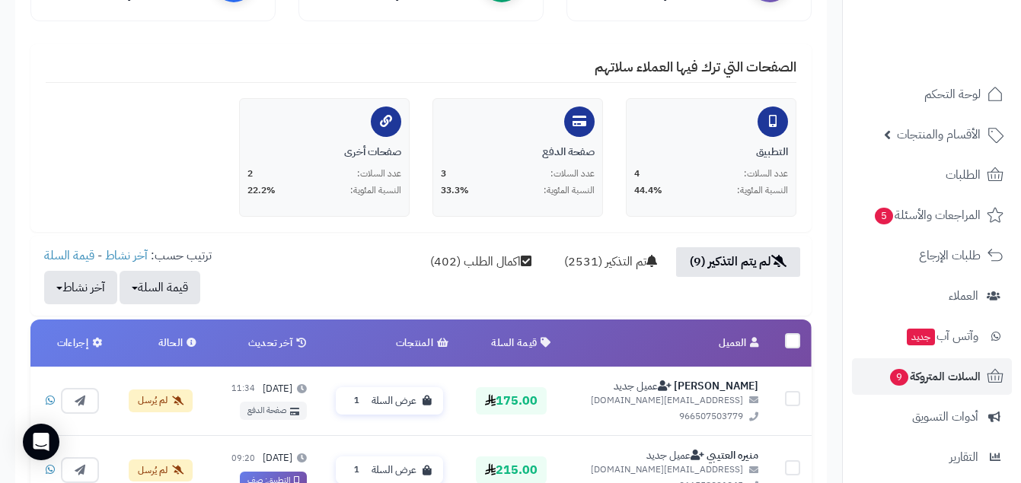
scroll to position [519, 0]
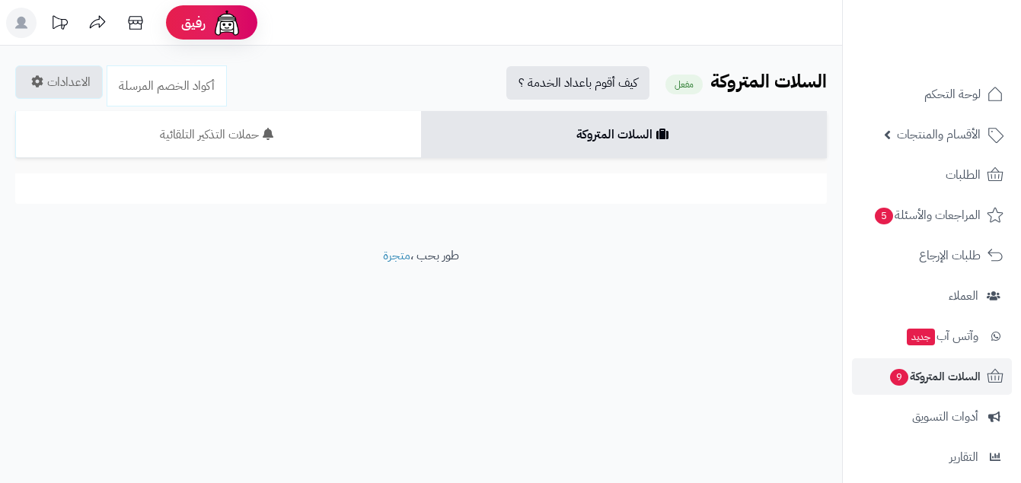
scroll to position [514, 0]
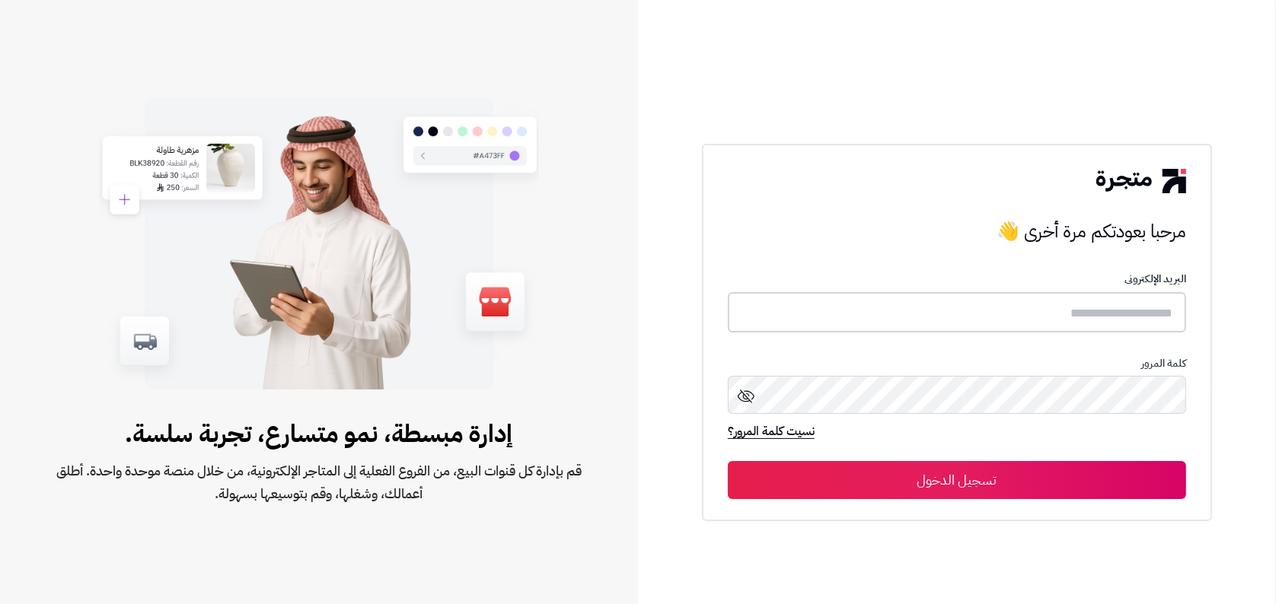
click at [985, 322] on input "text" at bounding box center [957, 312] width 458 height 40
type input "**********"
click at [728, 461] on button "تسجيل الدخول" at bounding box center [957, 480] width 458 height 38
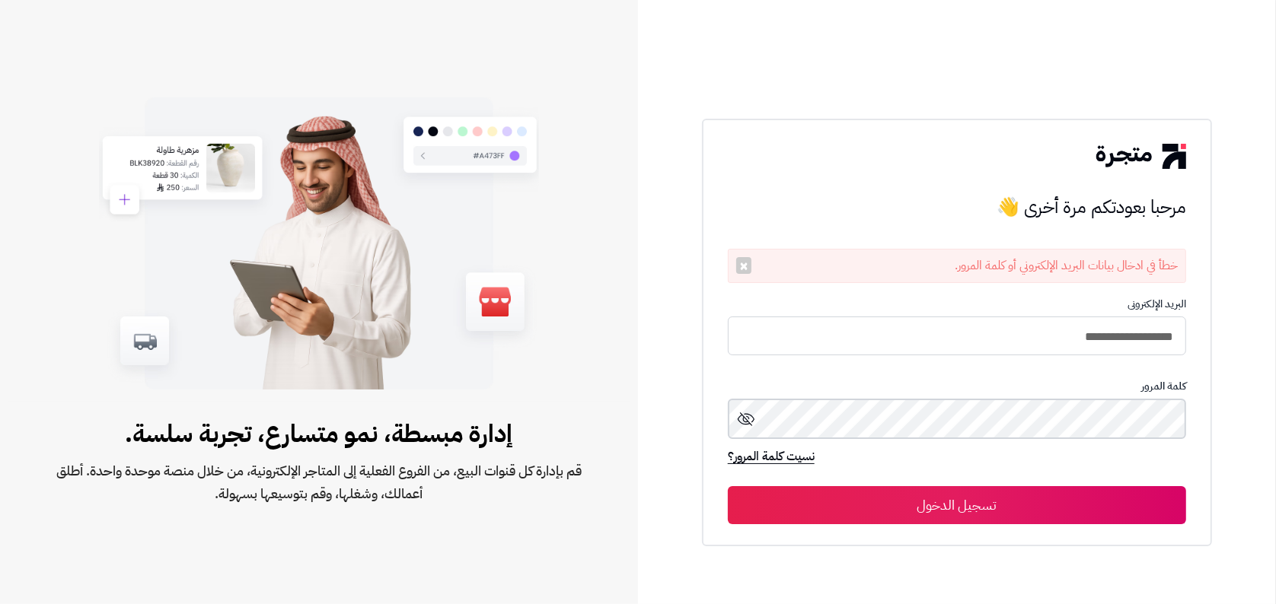
click at [728, 486] on button "تسجيل الدخول" at bounding box center [957, 505] width 458 height 38
click at [1021, 349] on input "**********" at bounding box center [957, 337] width 458 height 40
click at [728, 486] on button "تسجيل الدخول" at bounding box center [957, 505] width 458 height 38
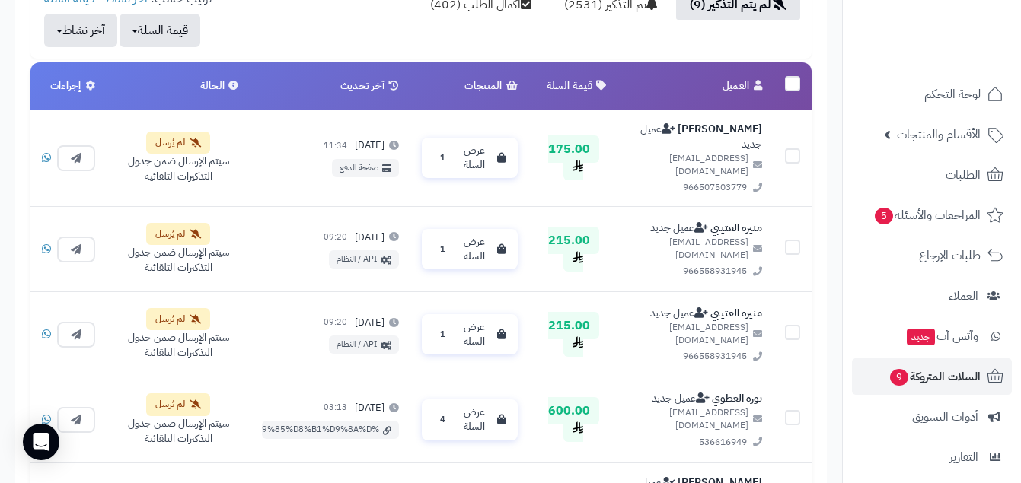
scroll to position [521, 0]
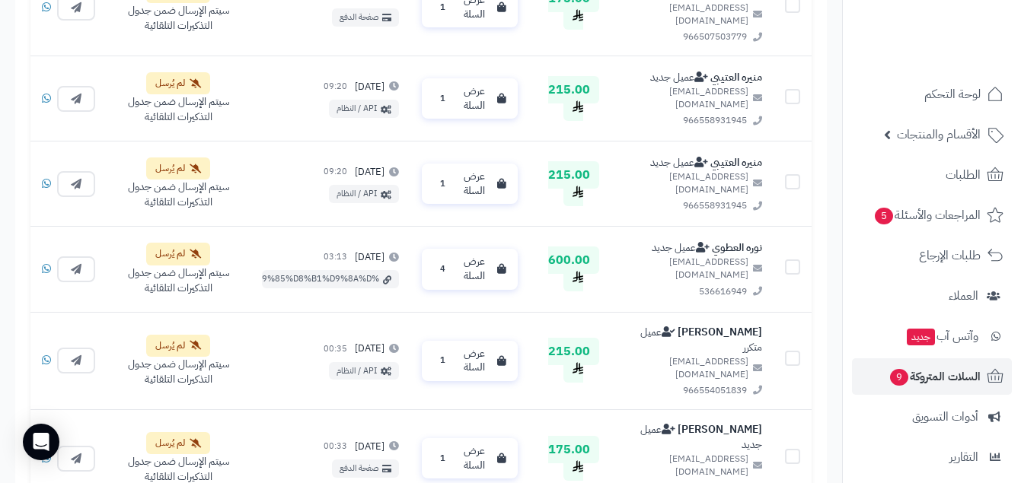
scroll to position [674, 0]
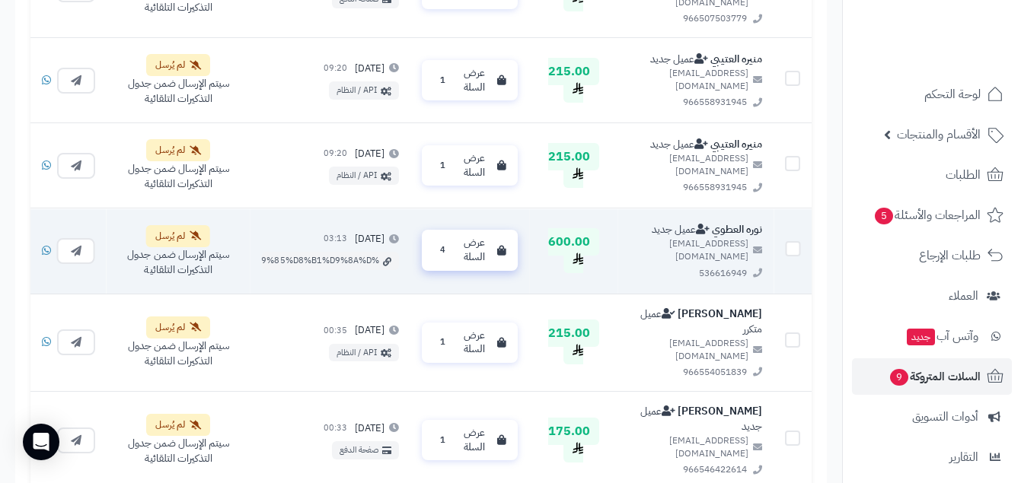
click at [442, 245] on button "عرض السلة 4" at bounding box center [470, 250] width 97 height 40
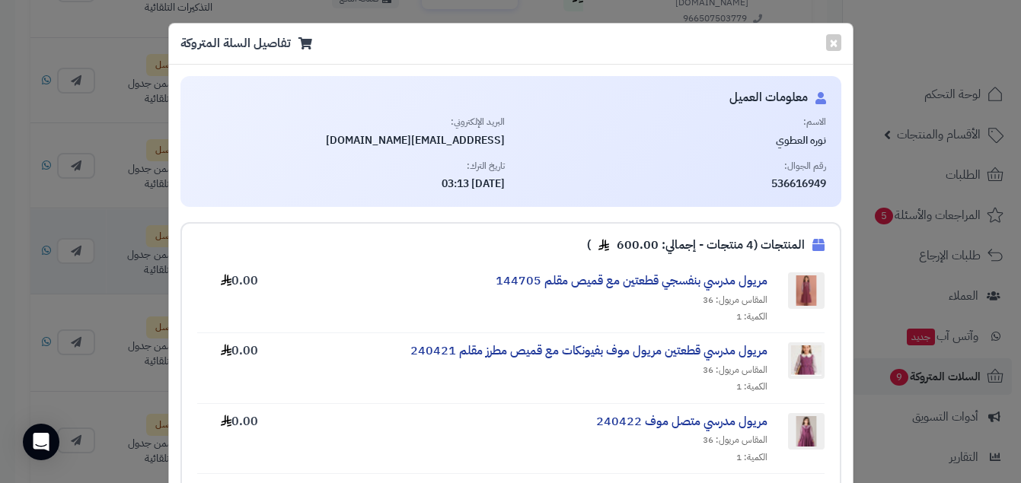
scroll to position [357, 0]
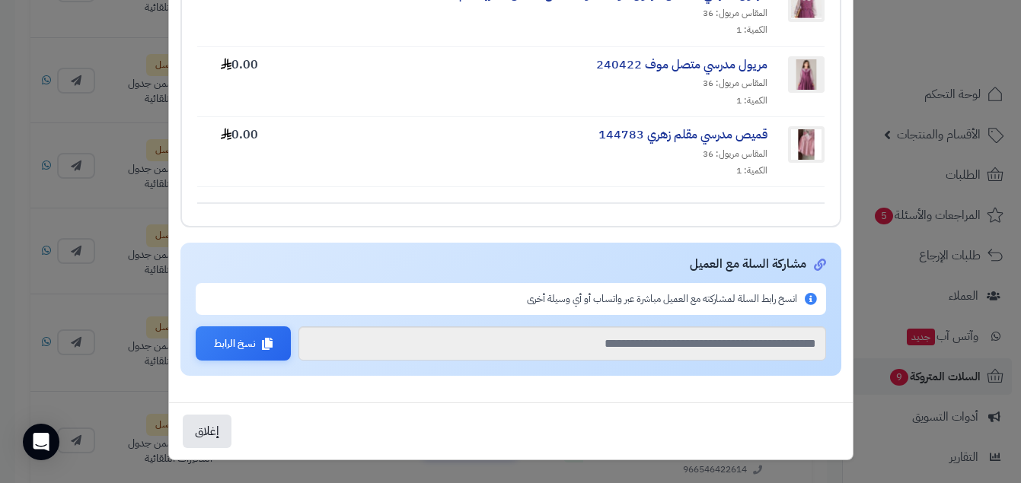
click at [163, 223] on div "× تفاصيل السلة المتروكة معلومات العميل الاسم: نوره العطوي البريد الإلكتروني: al…" at bounding box center [510, 241] width 1021 height 483
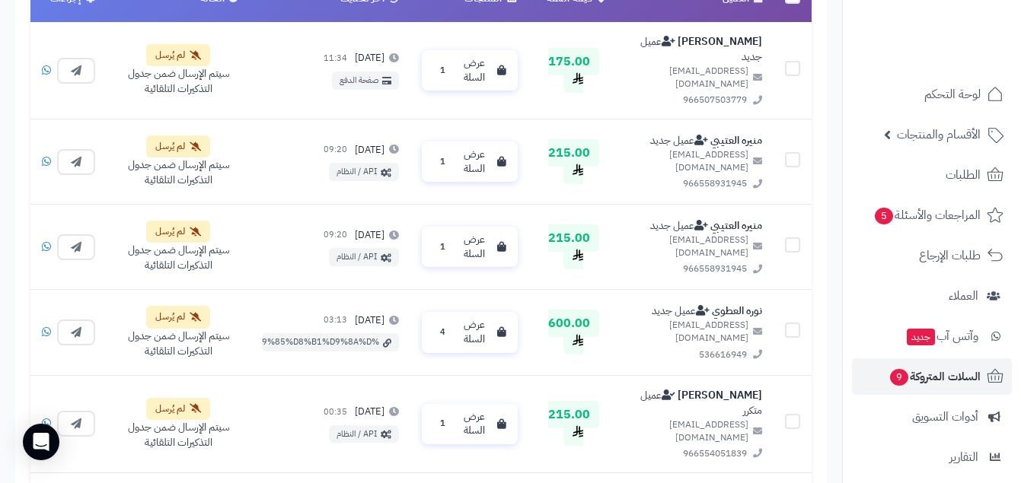
scroll to position [0, 0]
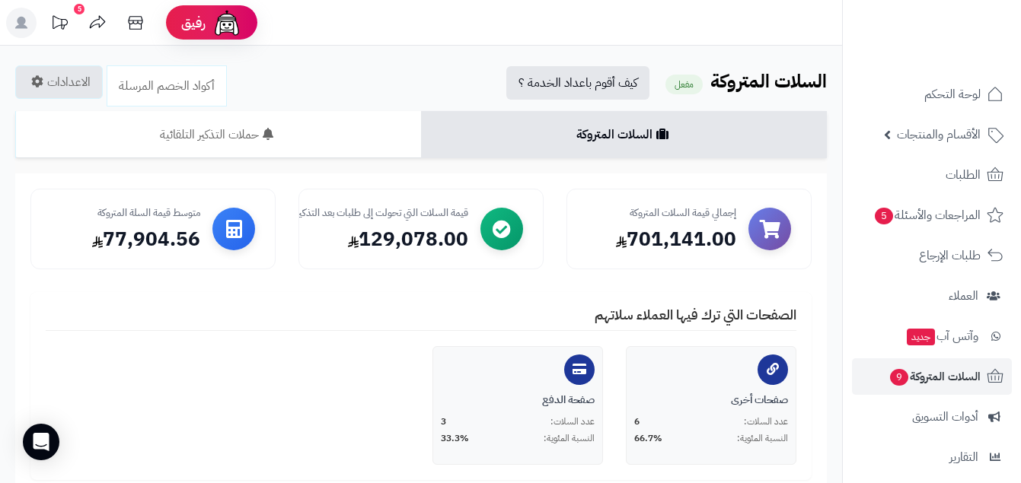
click at [688, 250] on div "701,141.00" at bounding box center [661, 240] width 149 height 26
click at [599, 265] on div "إجمالي قيمة السلات المتروكة 701,141.00" at bounding box center [688, 229] width 245 height 81
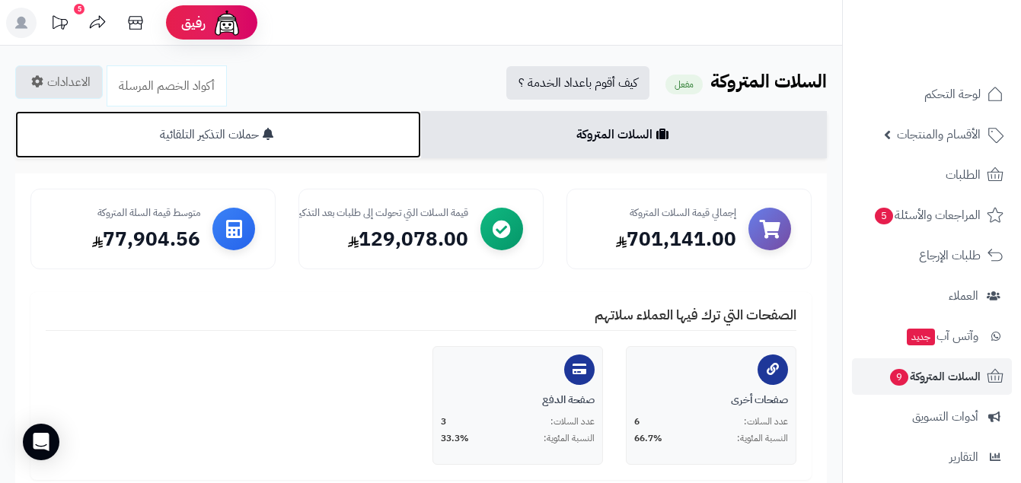
click at [358, 138] on link "حملات التذكير التلقائية" at bounding box center [218, 134] width 406 height 47
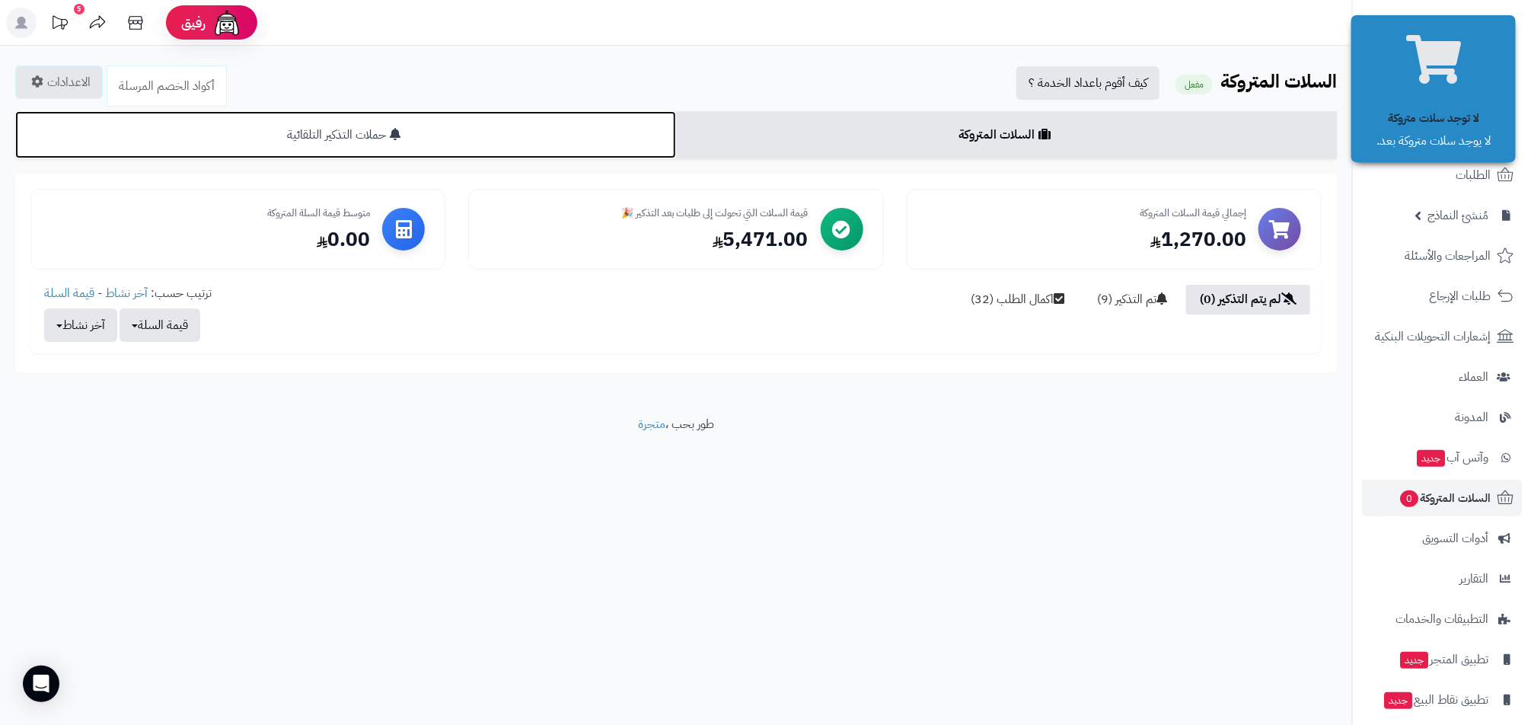
click at [592, 121] on link "حملات التذكير التلقائية" at bounding box center [345, 134] width 661 height 47
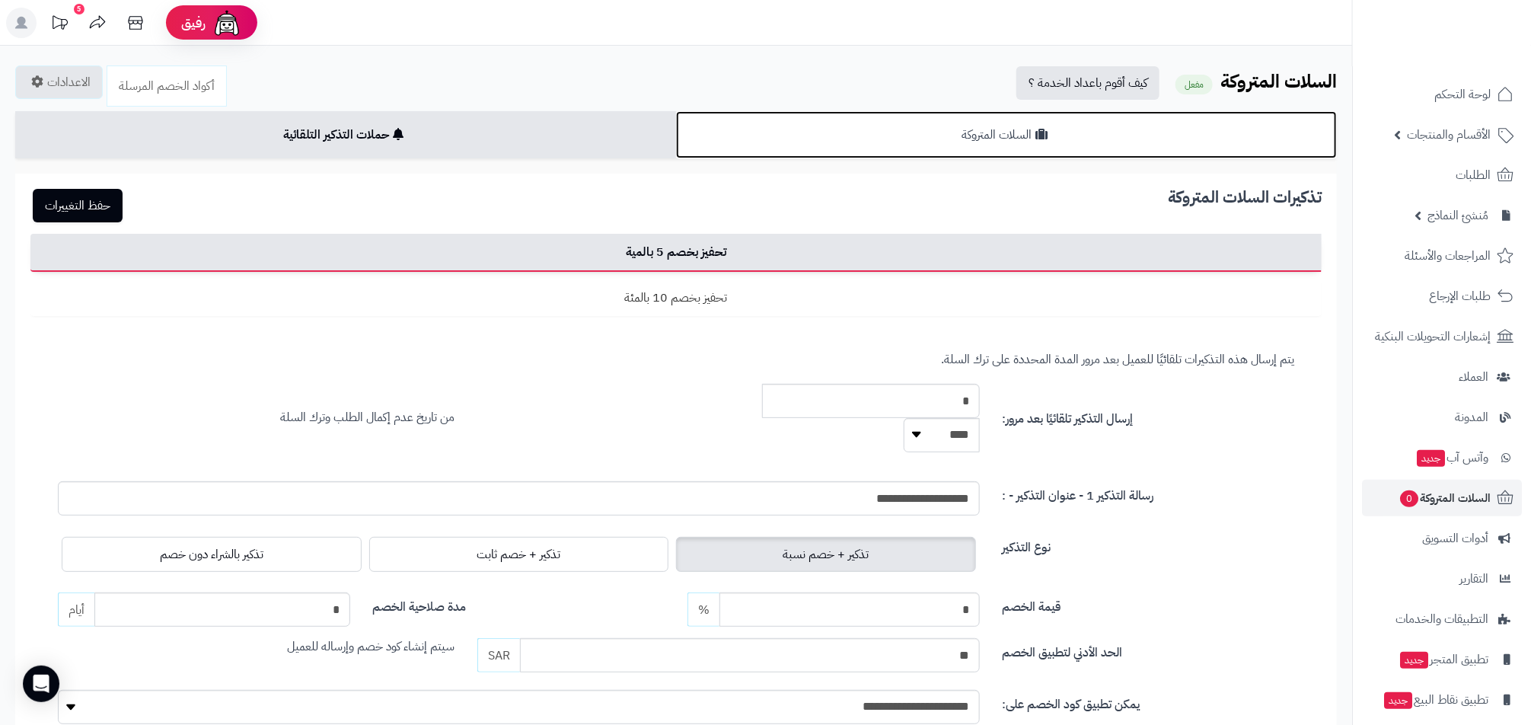
click at [832, 140] on link "السلات المتروكة" at bounding box center [1006, 134] width 661 height 47
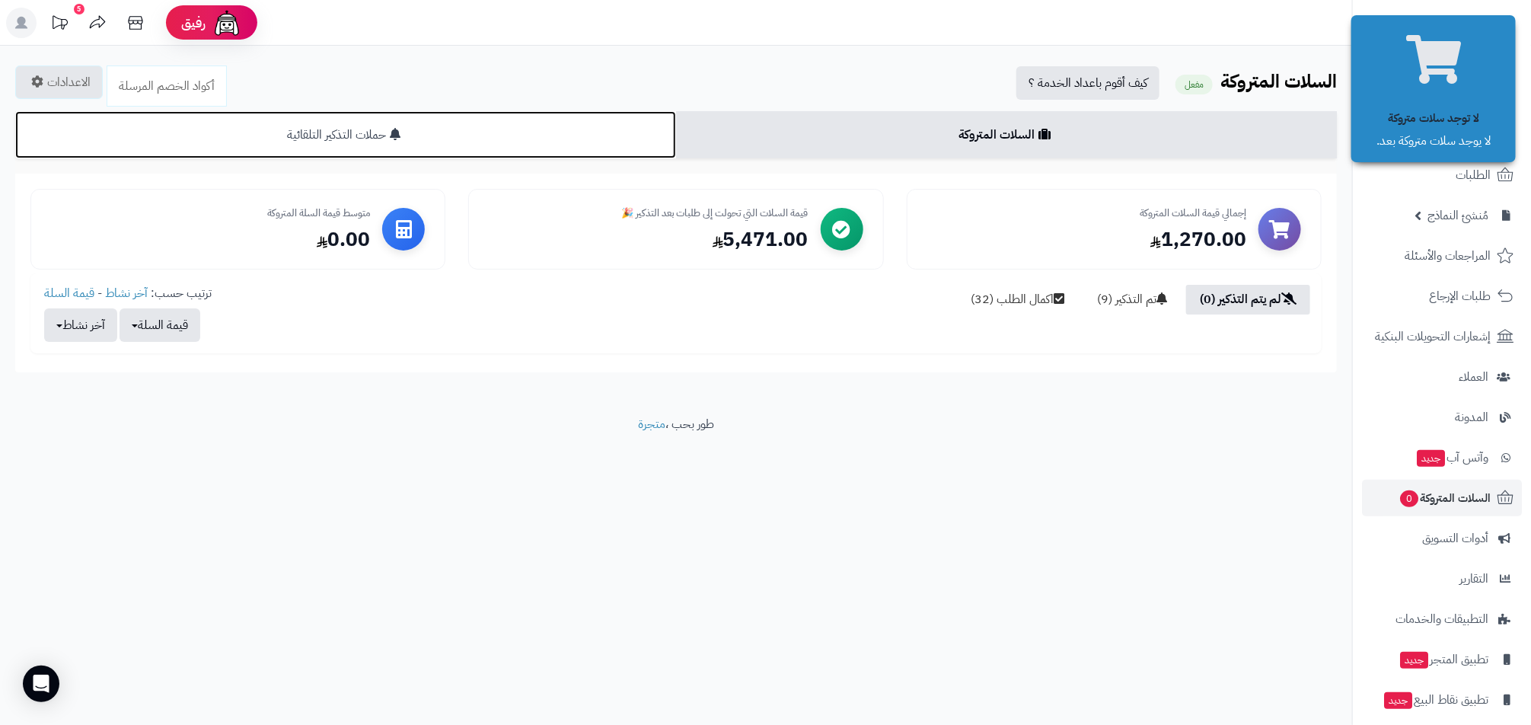
click at [637, 145] on link "حملات التذكير التلقائية" at bounding box center [345, 134] width 661 height 47
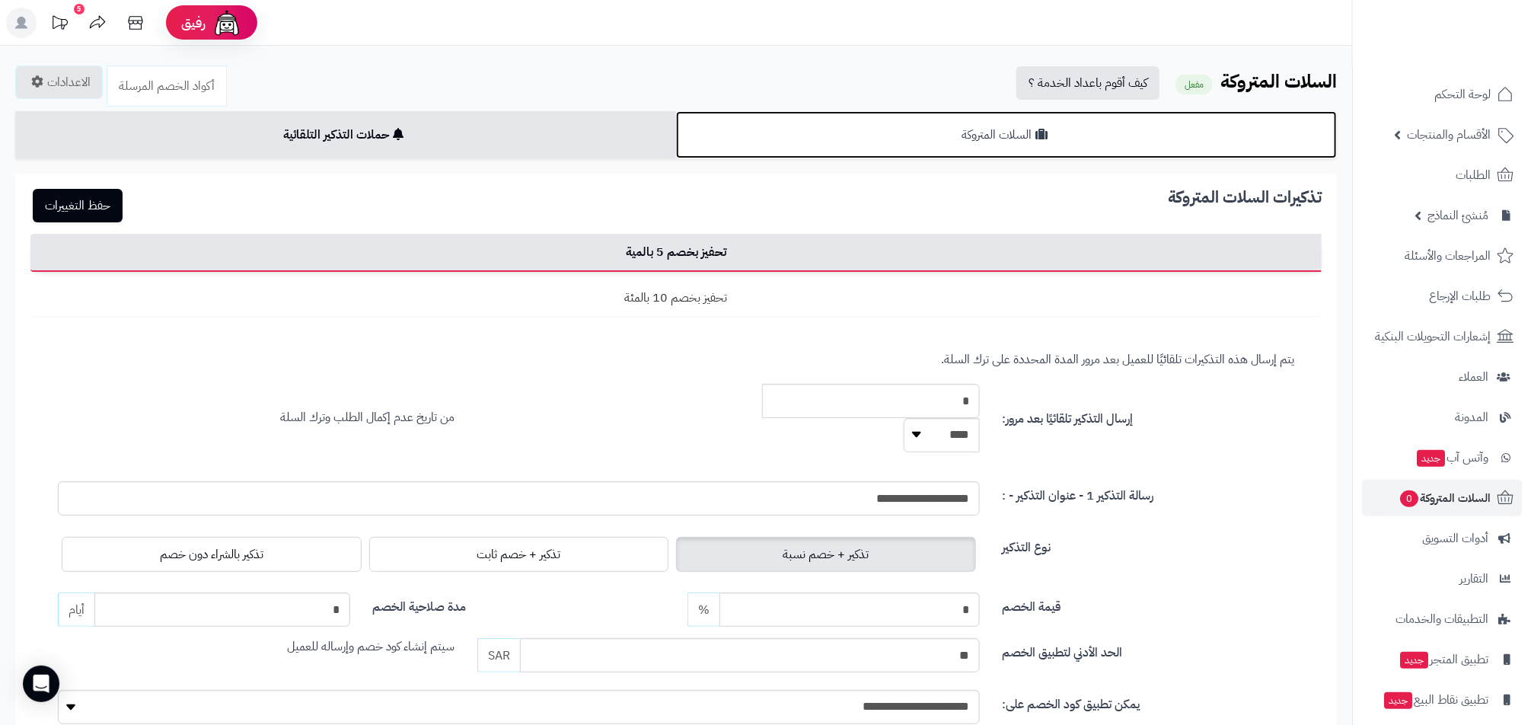
click at [768, 132] on link "السلات المتروكة" at bounding box center [1006, 134] width 661 height 47
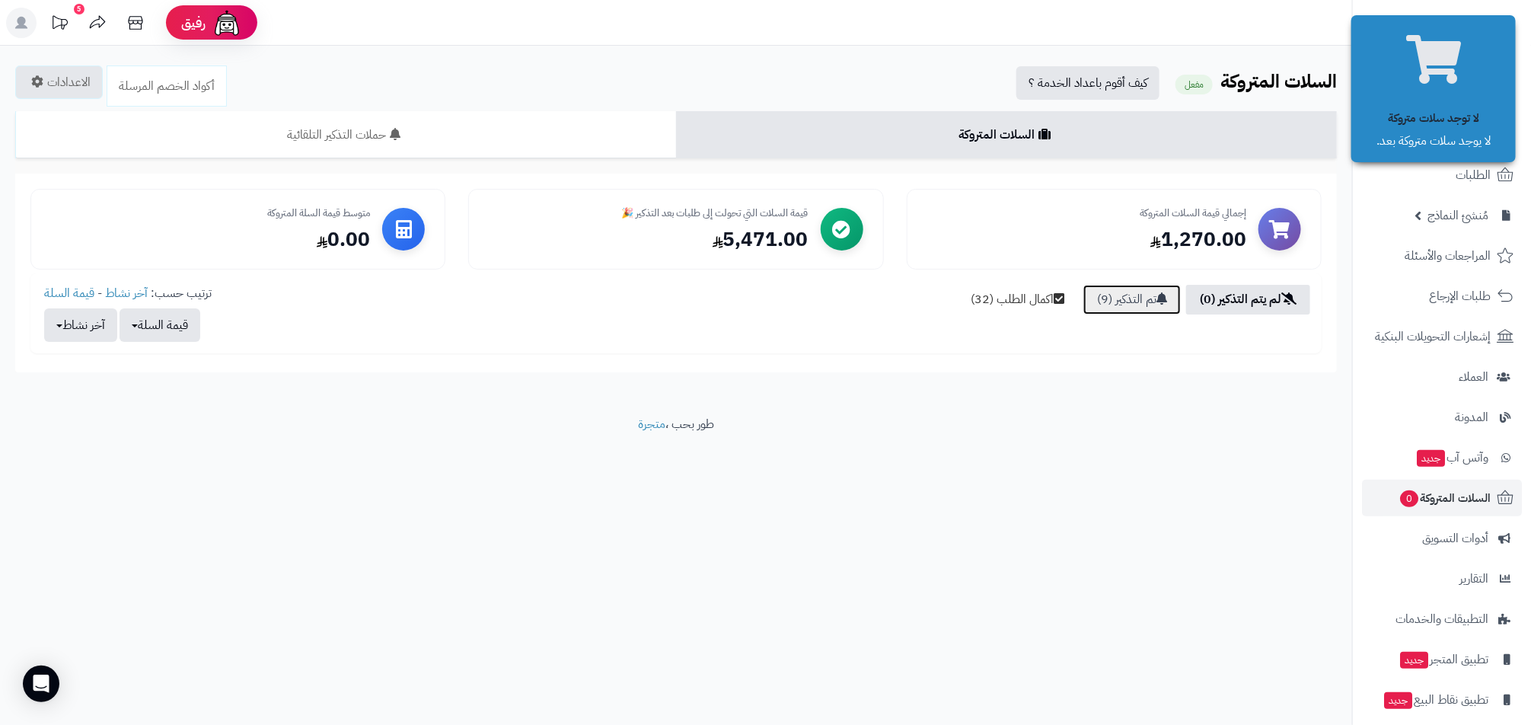
click at [1099, 287] on link "تم التذكير (9)" at bounding box center [1131, 300] width 97 height 30
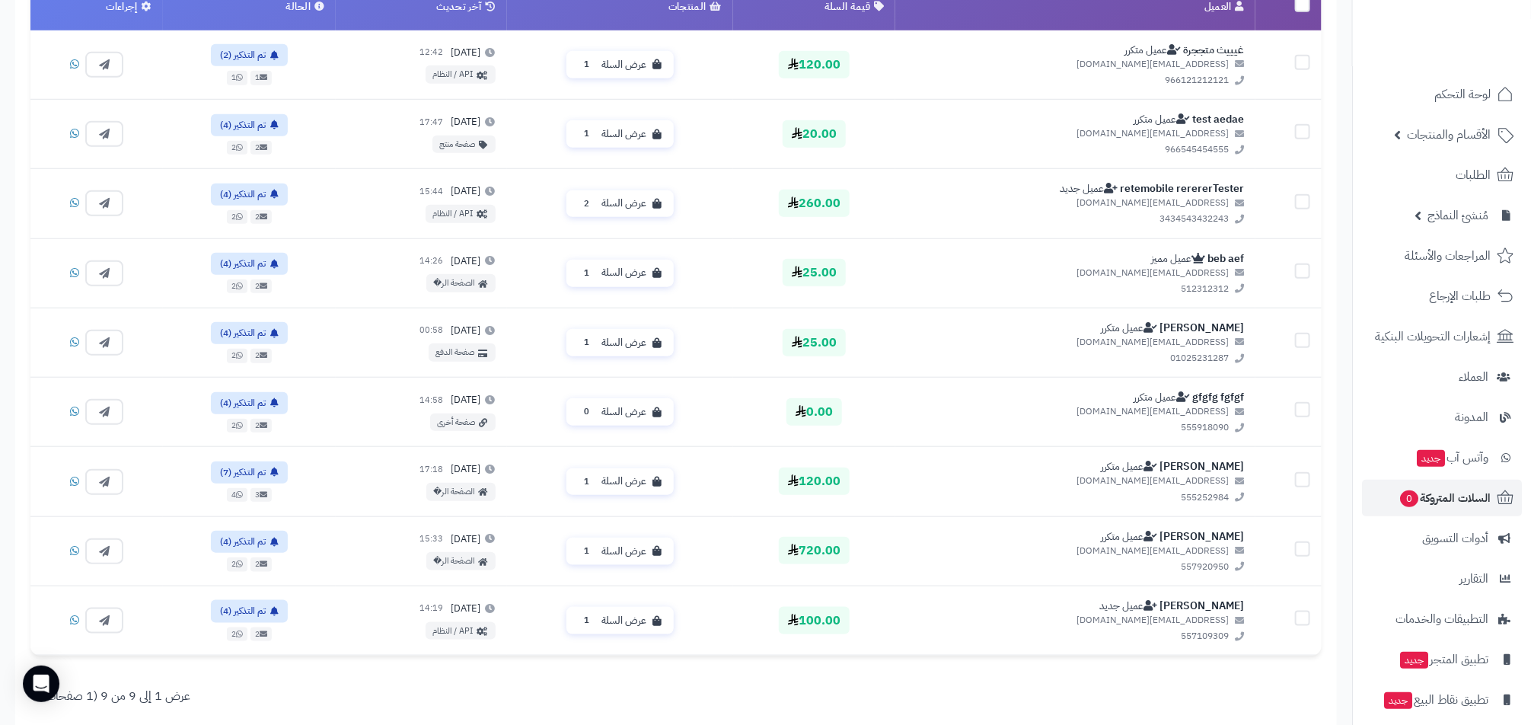
scroll to position [619, 0]
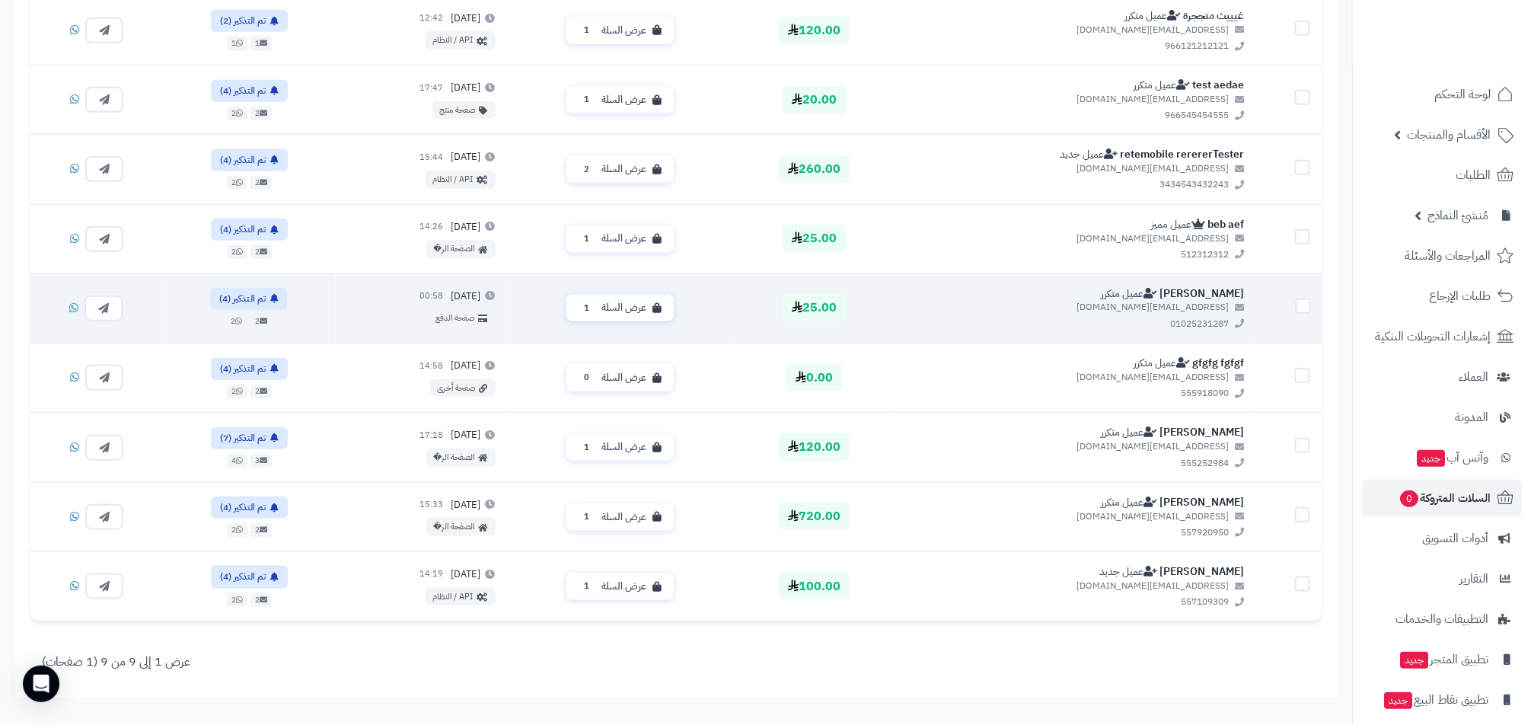
click at [632, 320] on td "عرض السلة 1" at bounding box center [619, 307] width 226 height 69
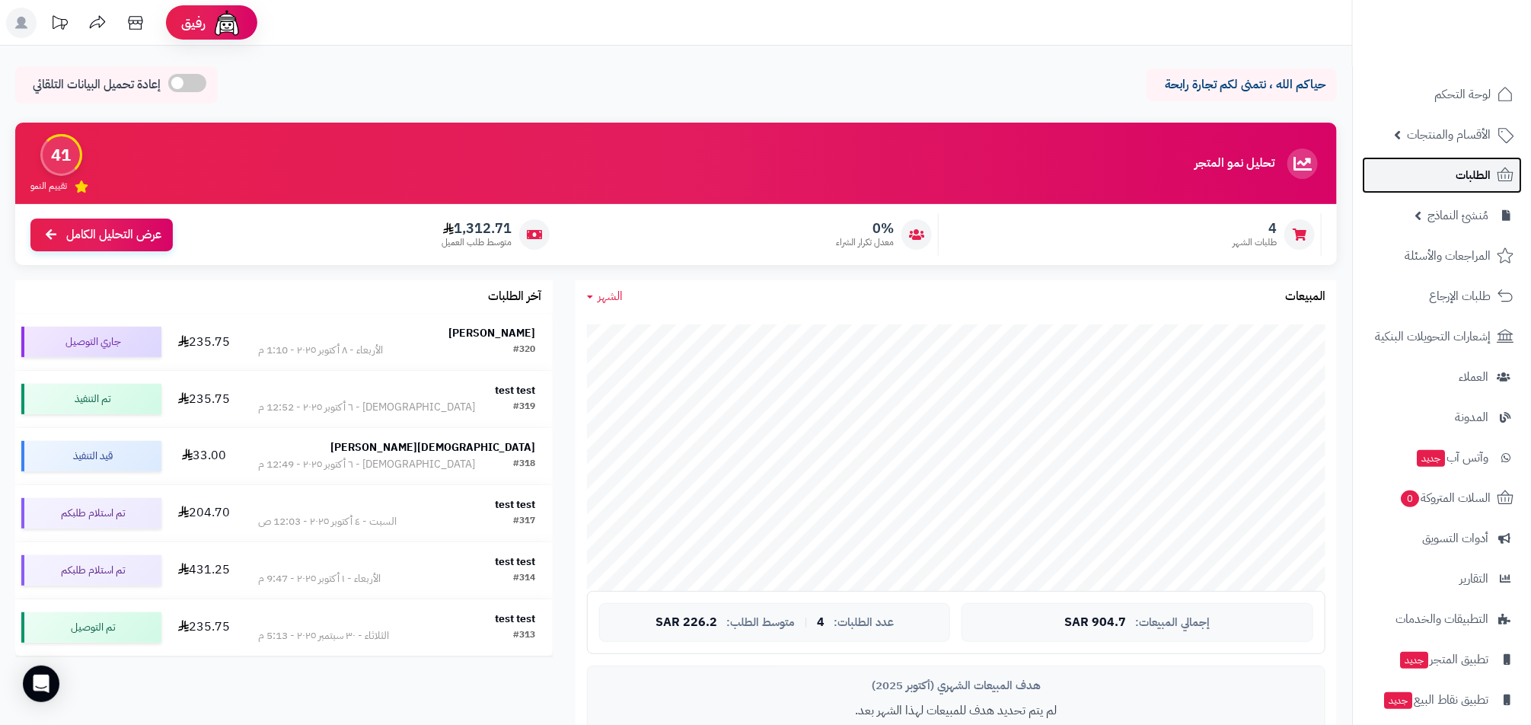
click at [1417, 164] on link "الطلبات" at bounding box center [1442, 175] width 160 height 37
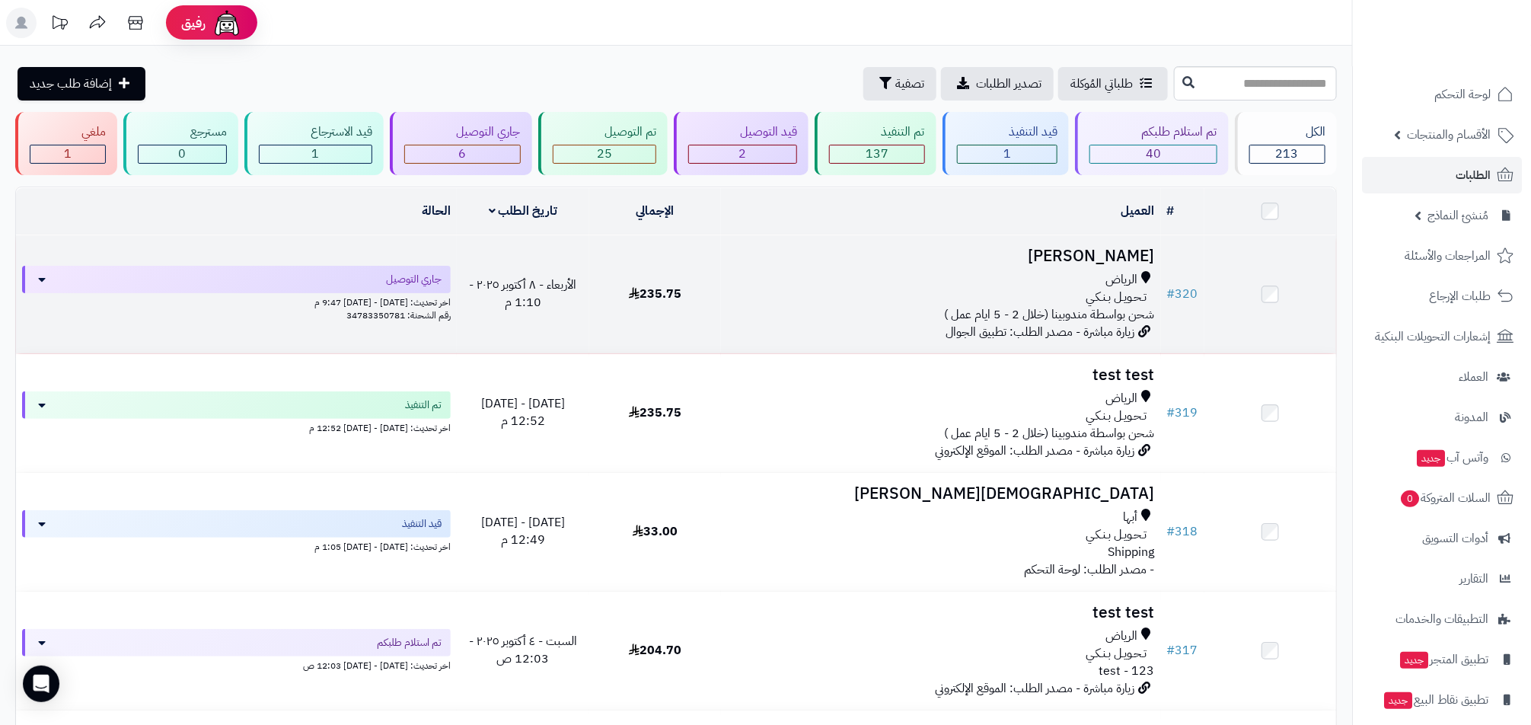
click at [1120, 272] on span "الرياض" at bounding box center [1122, 280] width 32 height 18
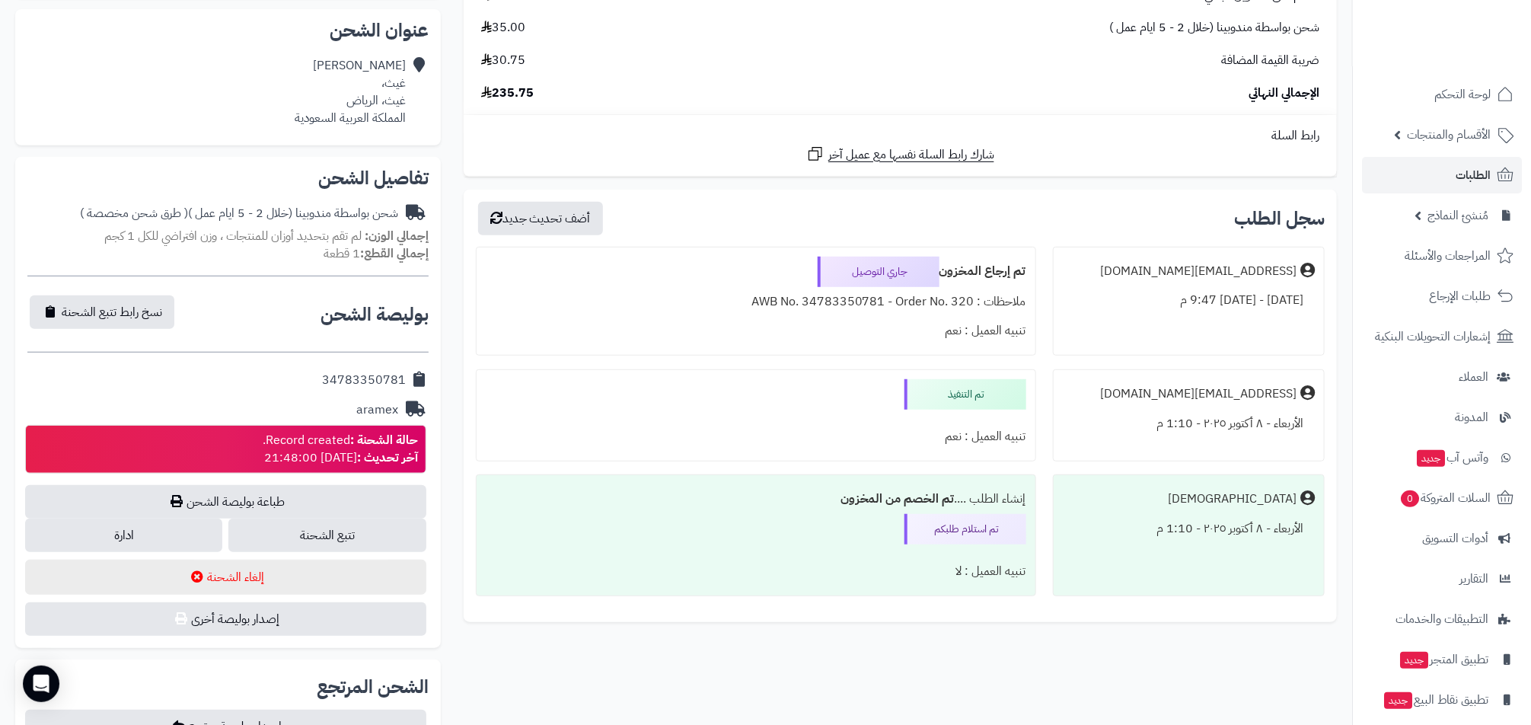
scroll to position [52, 0]
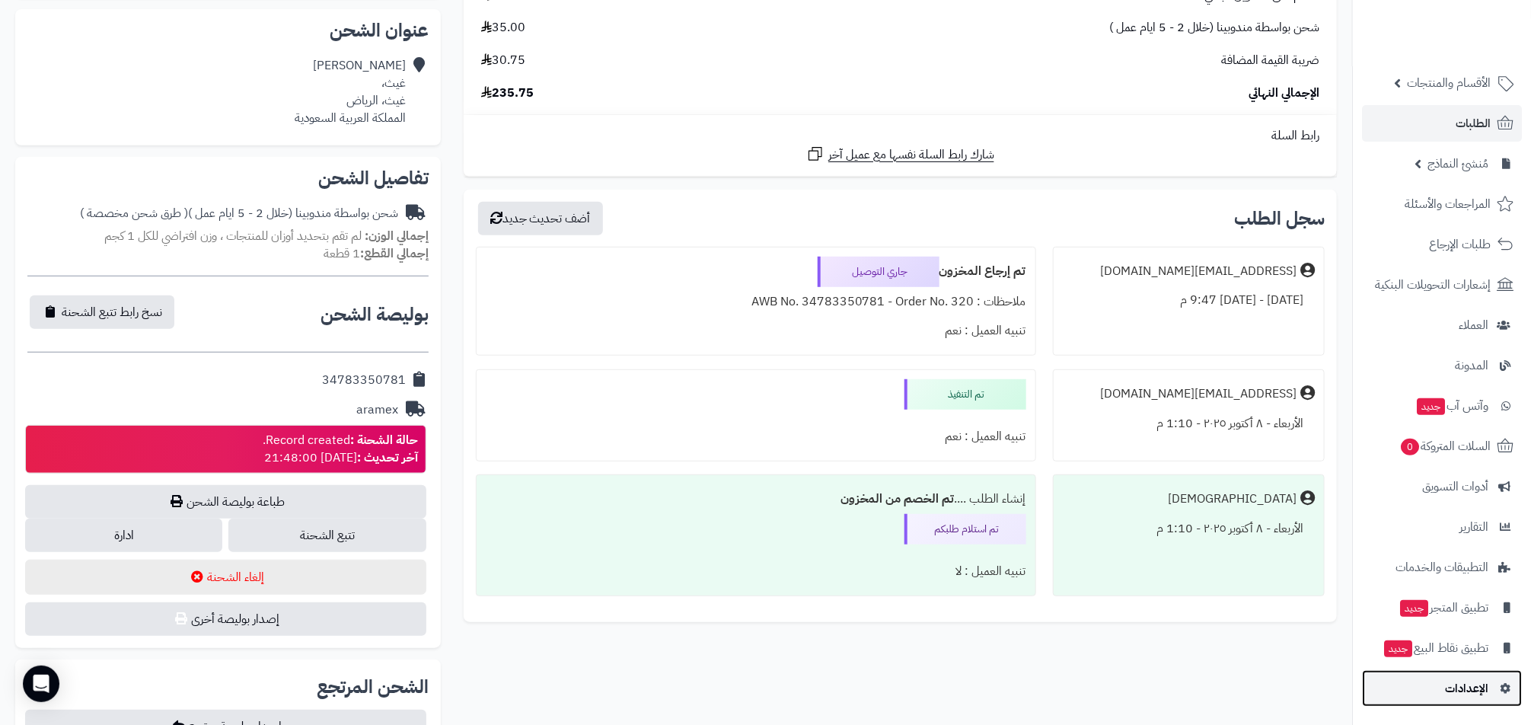
click at [1450, 695] on span "الإعدادات" at bounding box center [1466, 688] width 43 height 21
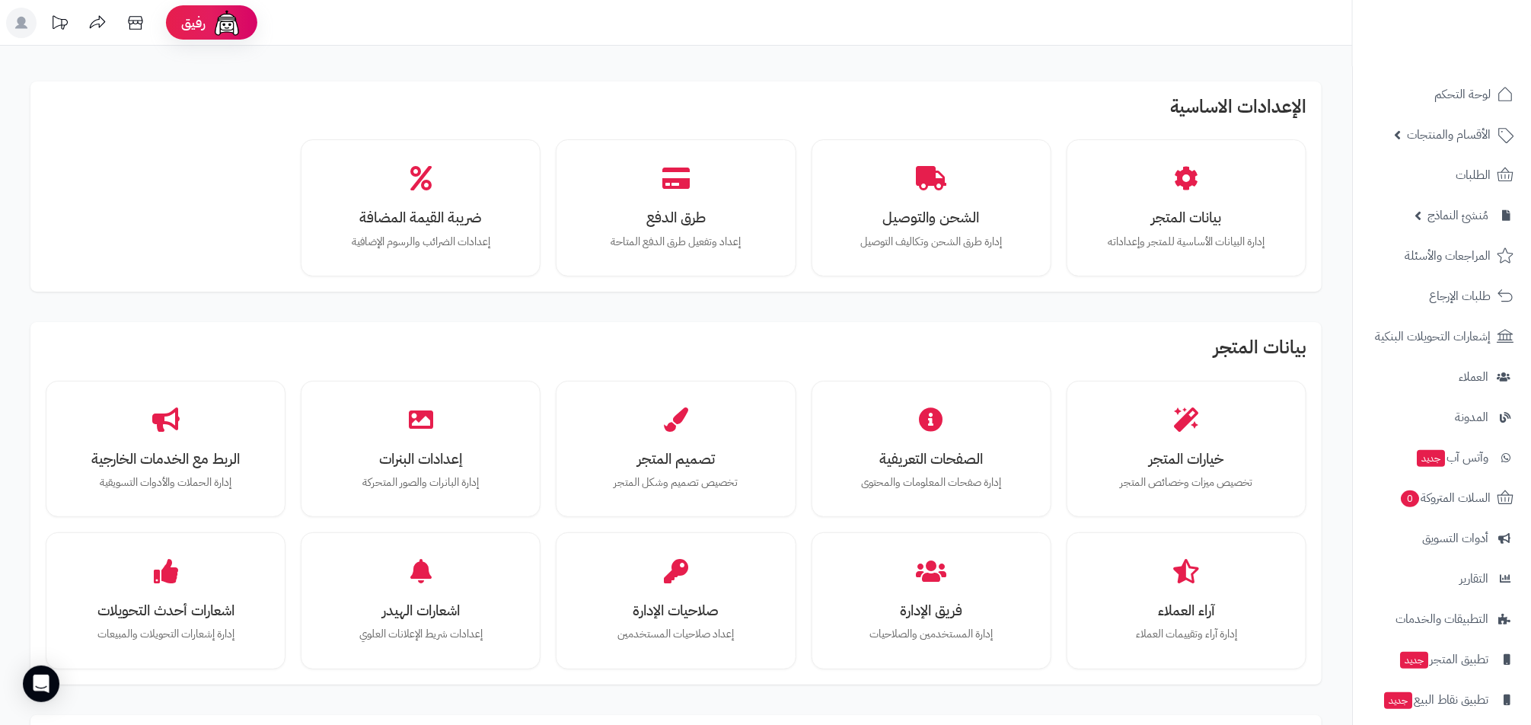
scroll to position [486, 0]
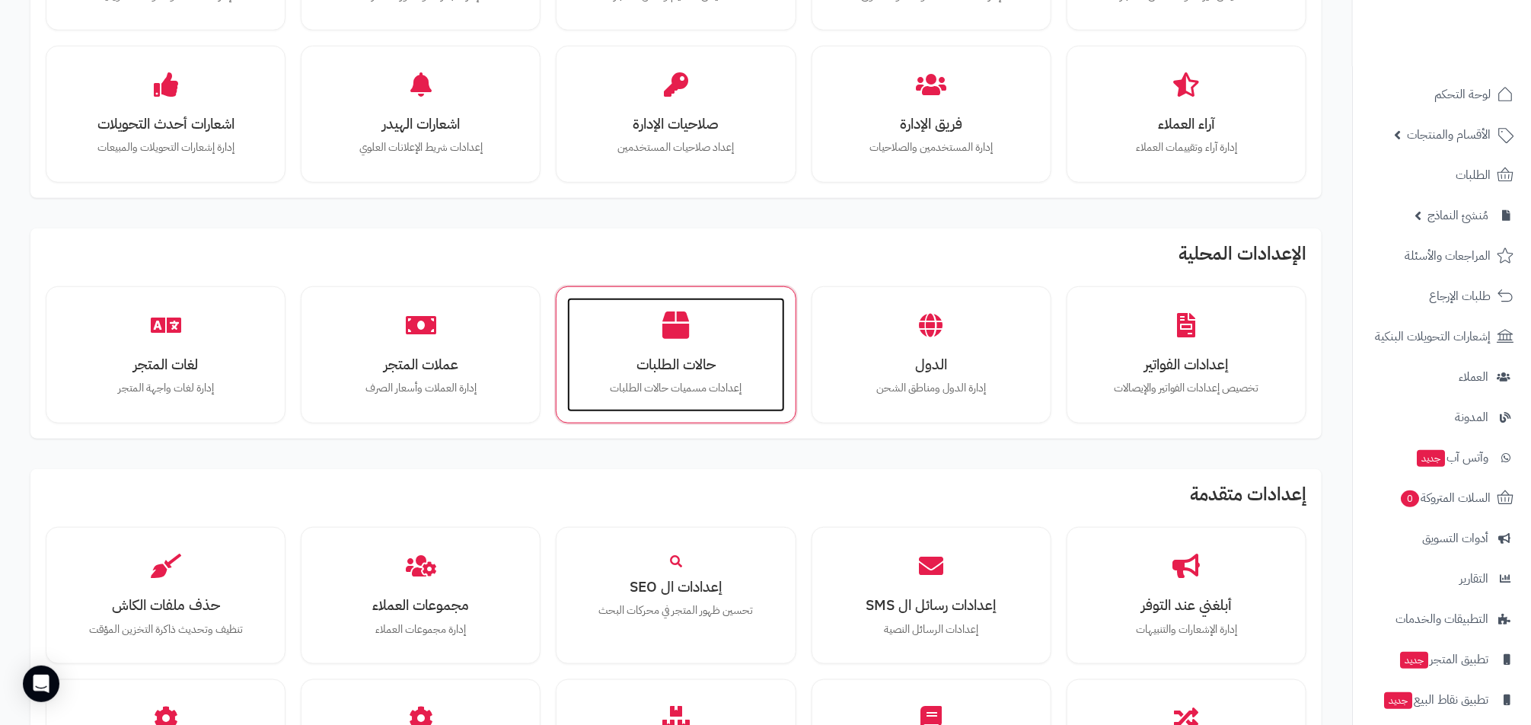
click at [699, 367] on h3 "حالات الطلبات" at bounding box center [675, 364] width 187 height 16
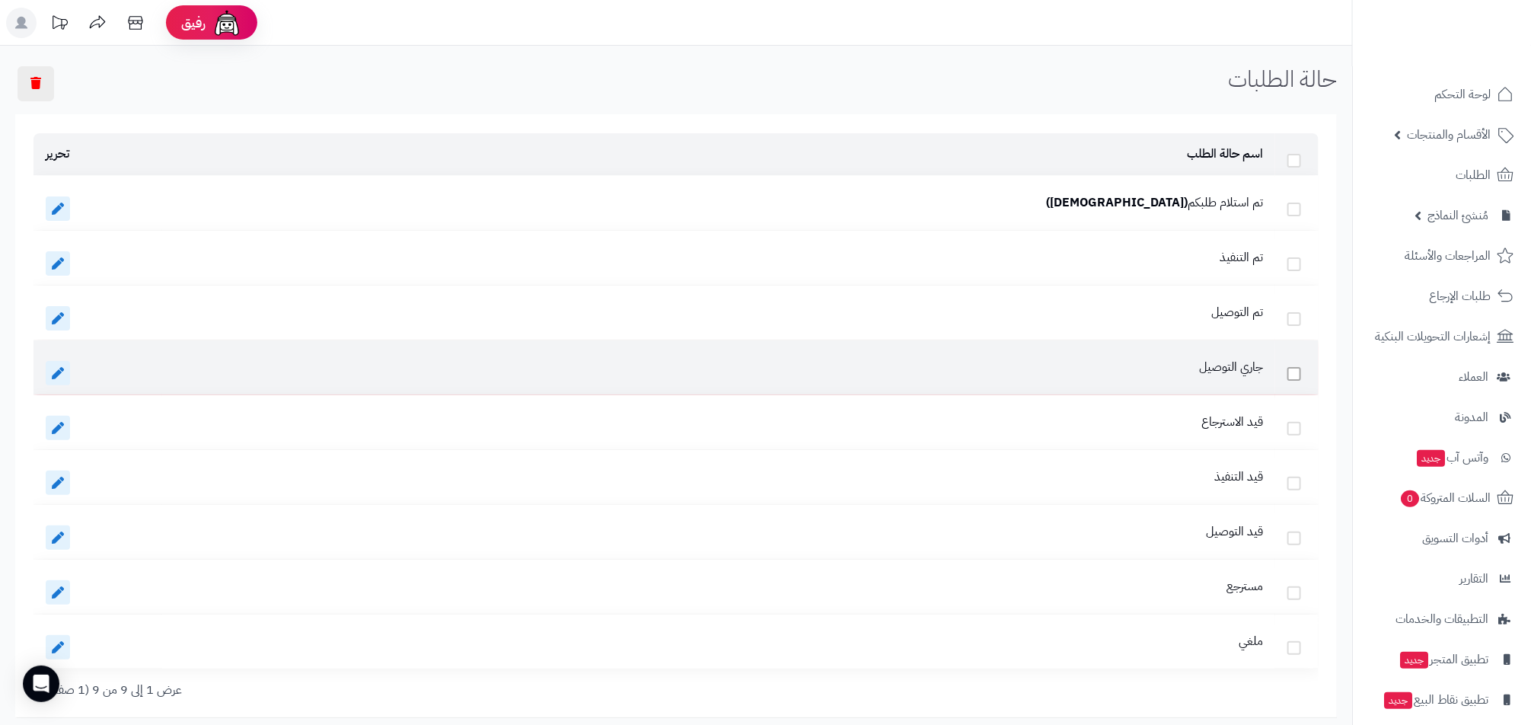
click at [1297, 381] on span at bounding box center [1294, 374] width 14 height 14
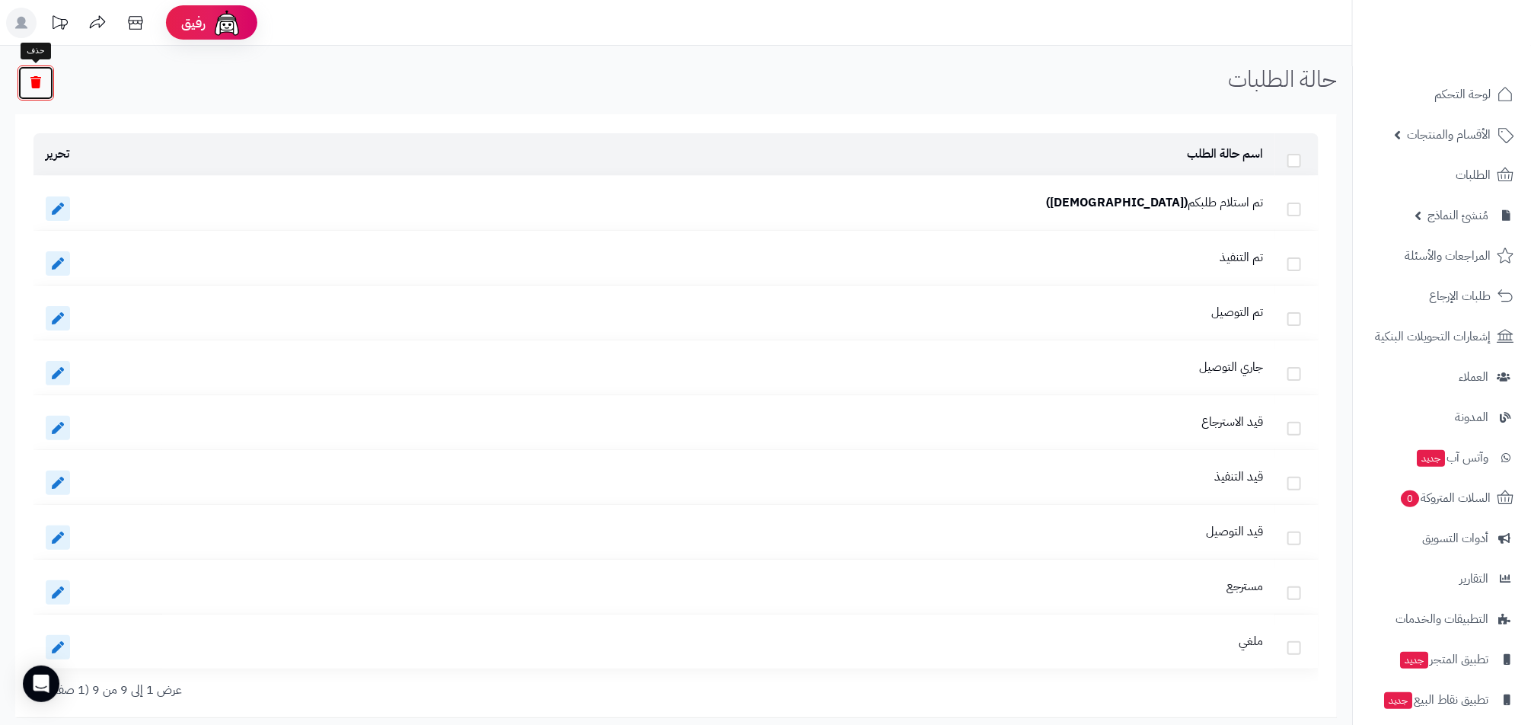
click at [32, 80] on icon "button" at bounding box center [35, 82] width 11 height 12
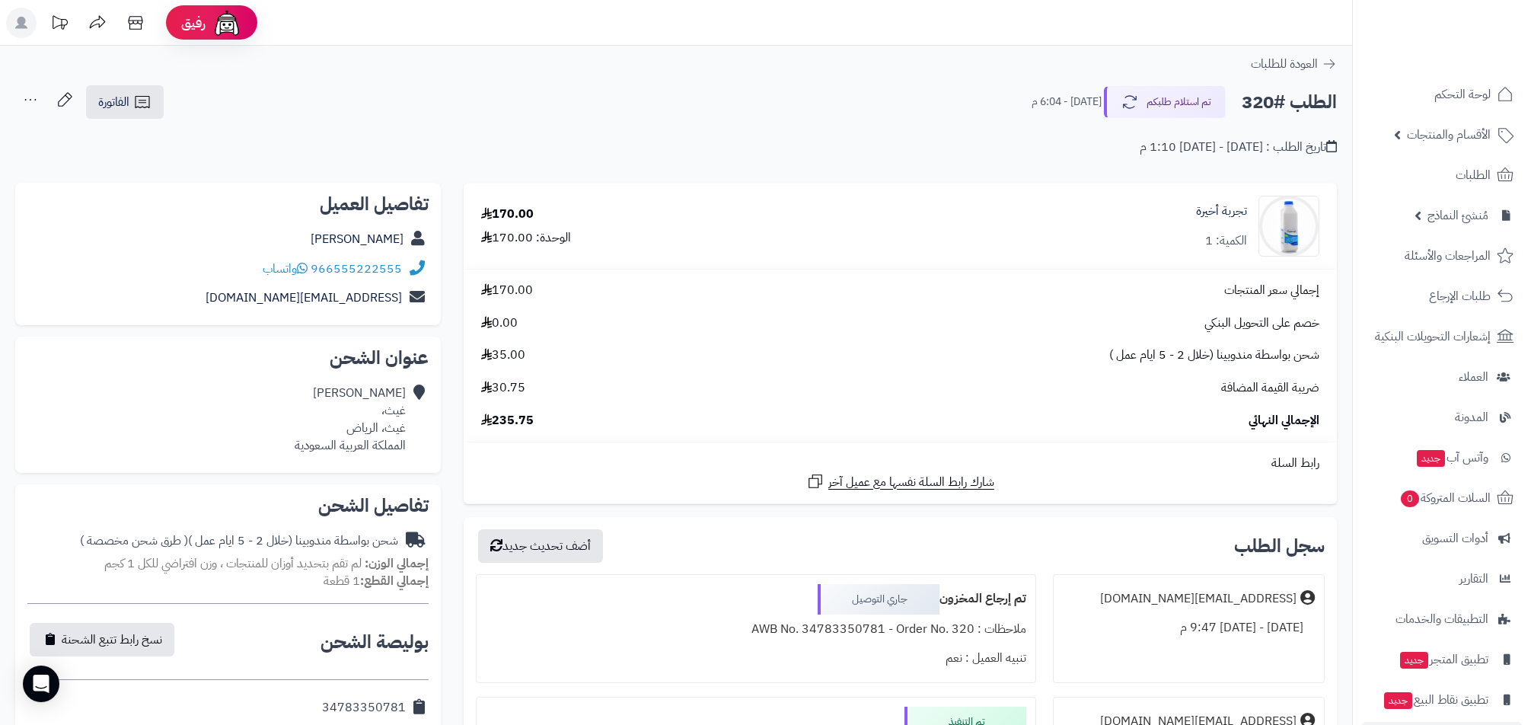
scroll to position [328, 0]
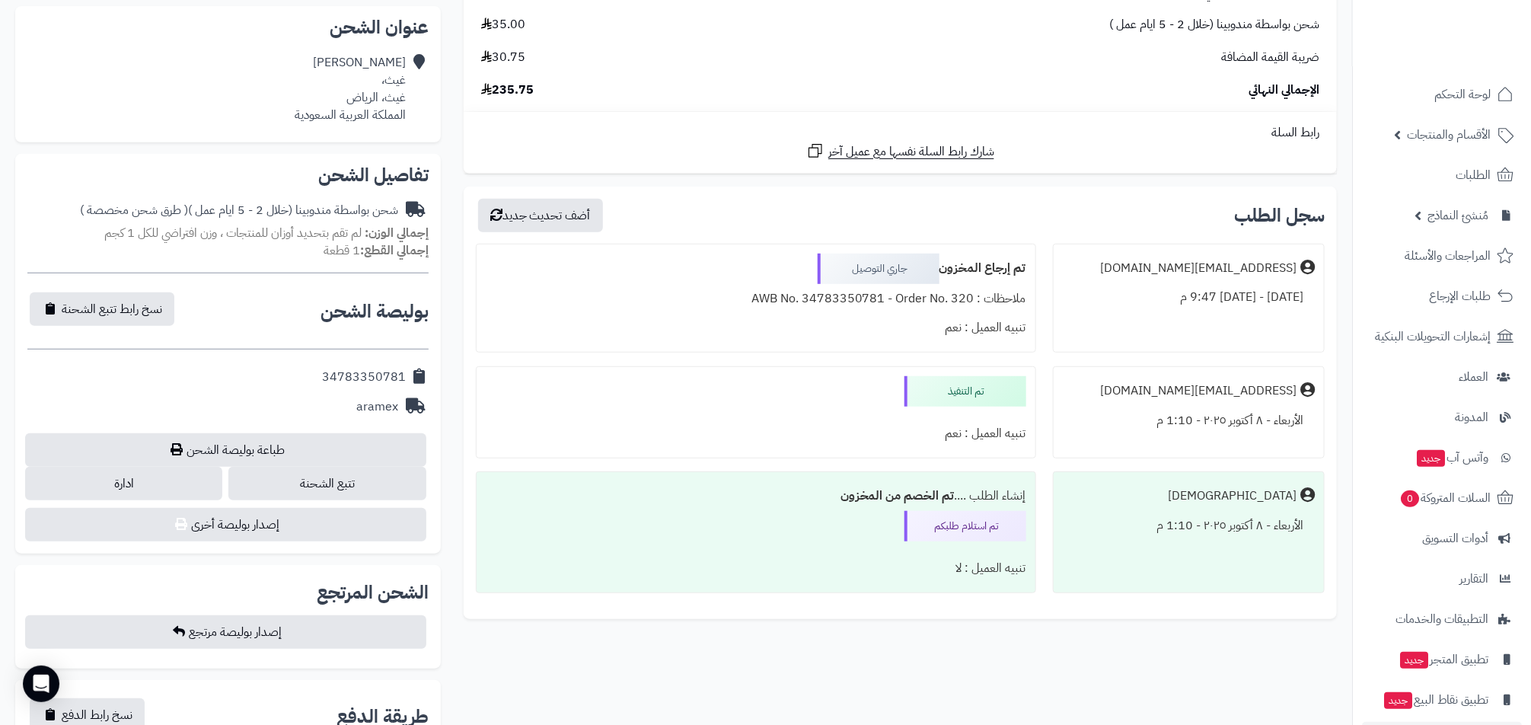
click at [896, 277] on div "جاري التوصيل" at bounding box center [879, 268] width 122 height 30
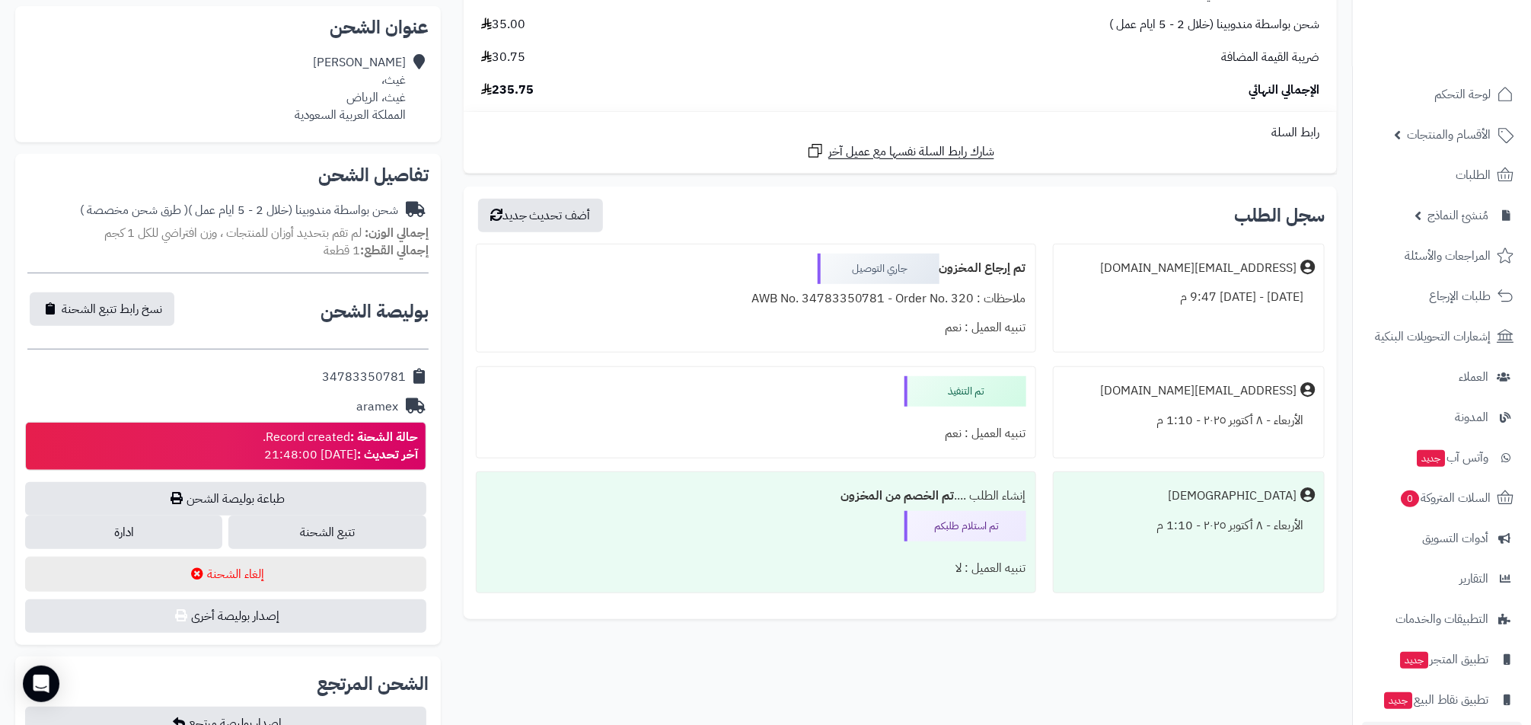
click at [896, 277] on div "جاري التوصيل" at bounding box center [879, 268] width 122 height 30
click at [920, 396] on div "تم التنفيذ" at bounding box center [965, 391] width 122 height 30
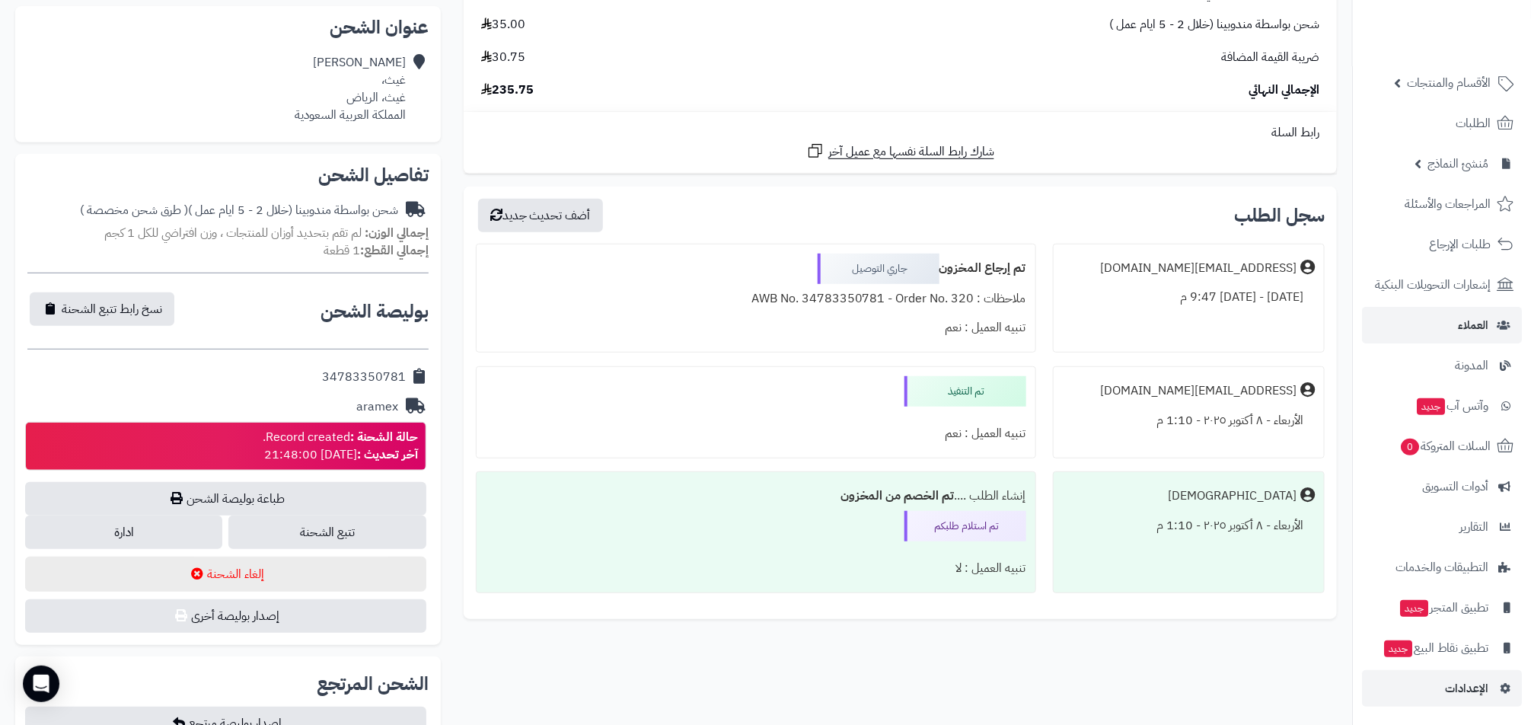
scroll to position [0, 0]
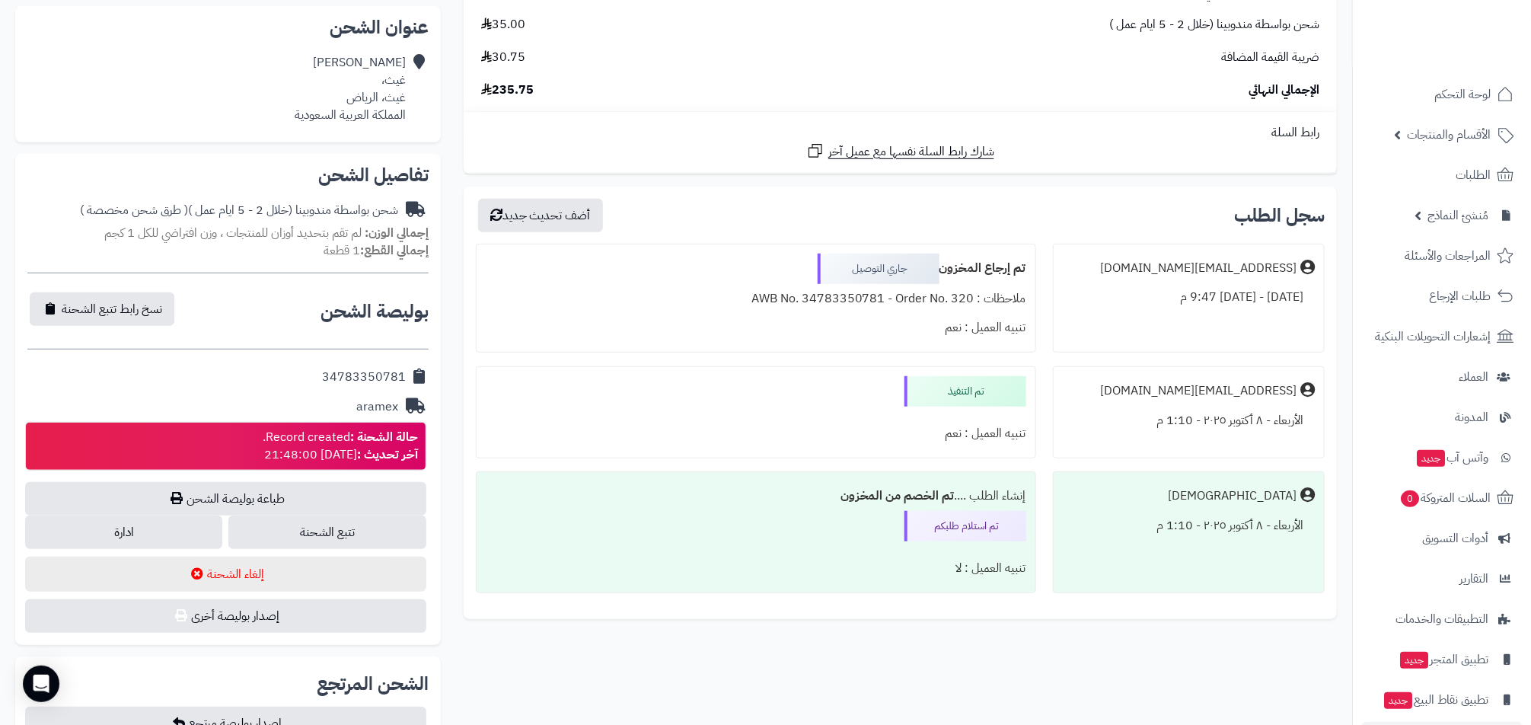
click at [1491, 69] on nav "لوحة التحكم الأقسام والمنتجات المنتجات الأقسام الماركات مواصفات المنتجات مواصفا…" at bounding box center [1441, 381] width 179 height 725
click at [1483, 86] on span "لوحة التحكم" at bounding box center [1463, 94] width 56 height 21
